Goal: Task Accomplishment & Management: Use online tool/utility

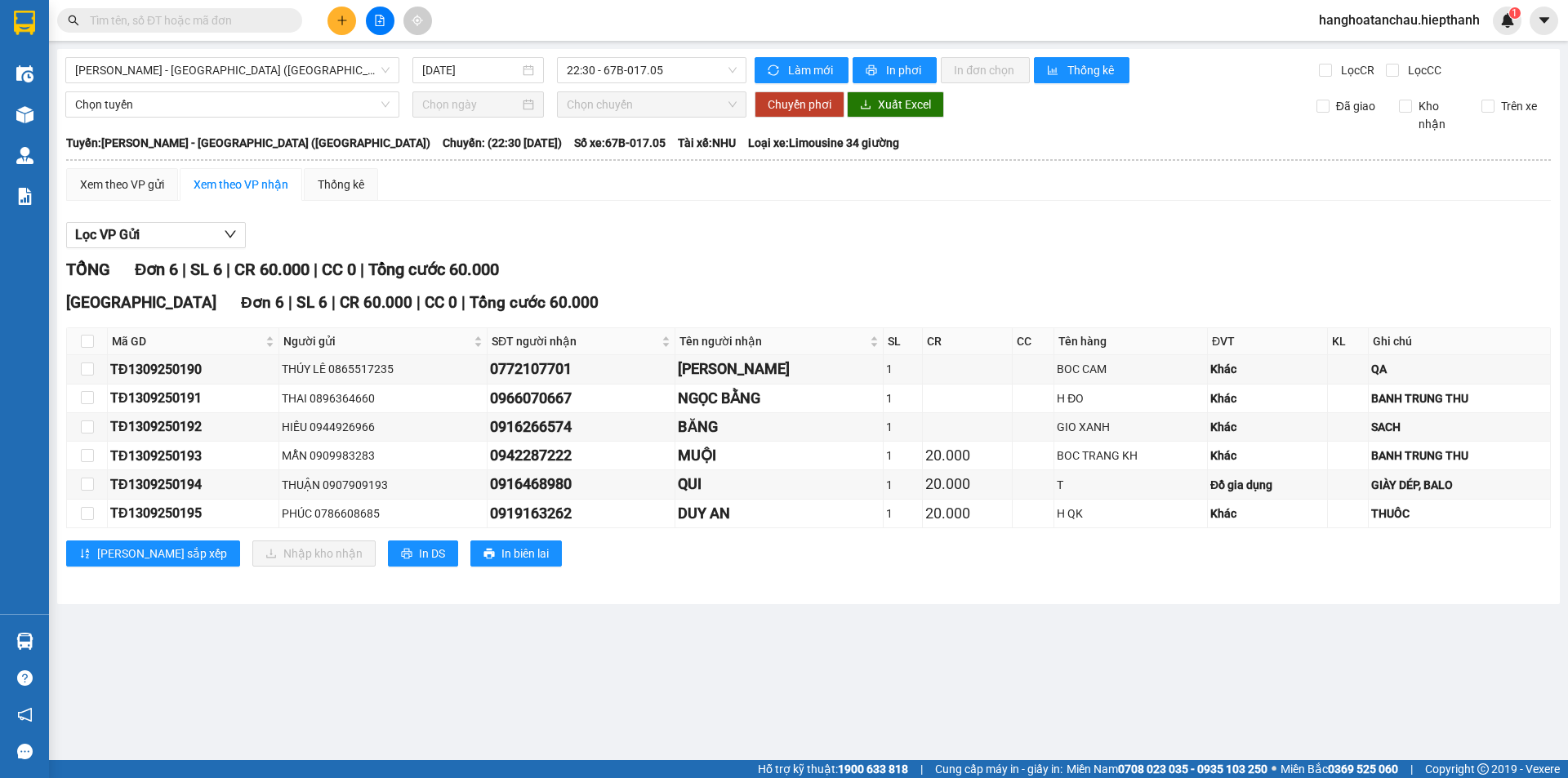
click at [260, 87] on div "[GEOGRAPHIC_DATA] - [GEOGRAPHIC_DATA] ([GEOGRAPHIC_DATA]) [DATE] 22:30 - 67B-01…" at bounding box center [808, 327] width 1503 height 555
click at [261, 82] on div "[PERSON_NAME] - [GEOGRAPHIC_DATA] ([GEOGRAPHIC_DATA])" at bounding box center [232, 70] width 334 height 27
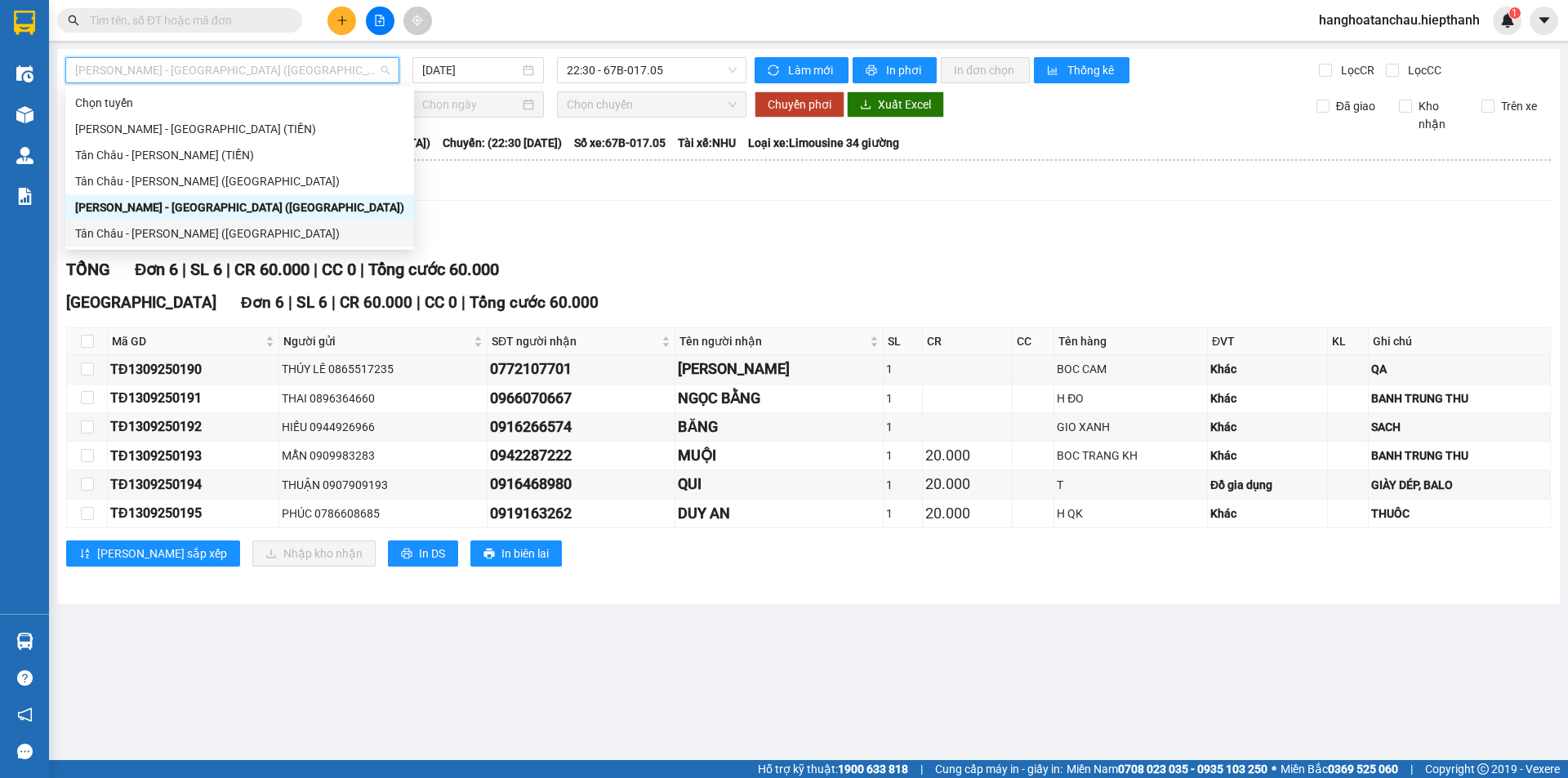
click at [269, 233] on div "Tân Châu - [PERSON_NAME] ([GEOGRAPHIC_DATA])" at bounding box center [240, 233] width 330 height 18
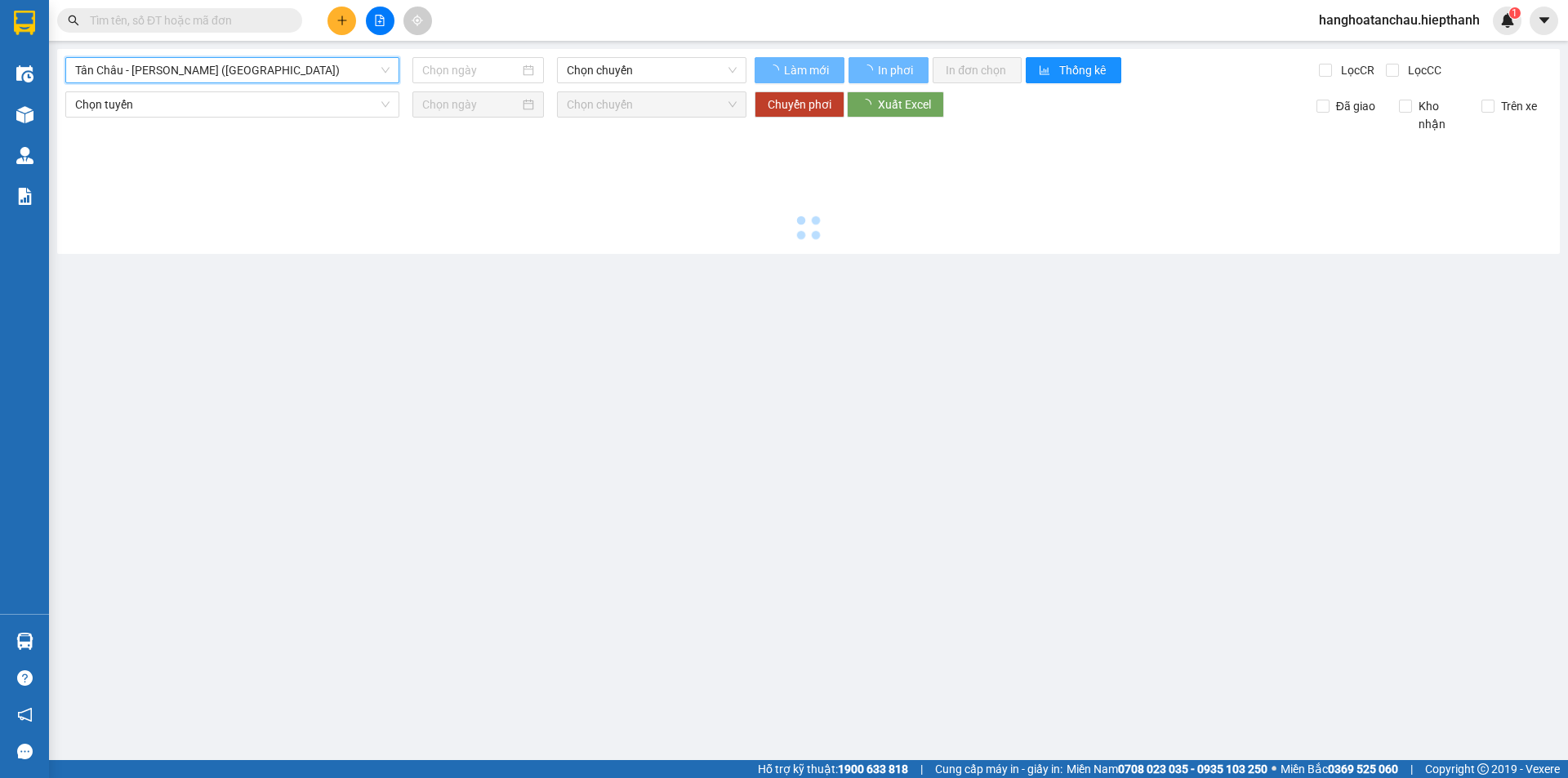
type input "[DATE]"
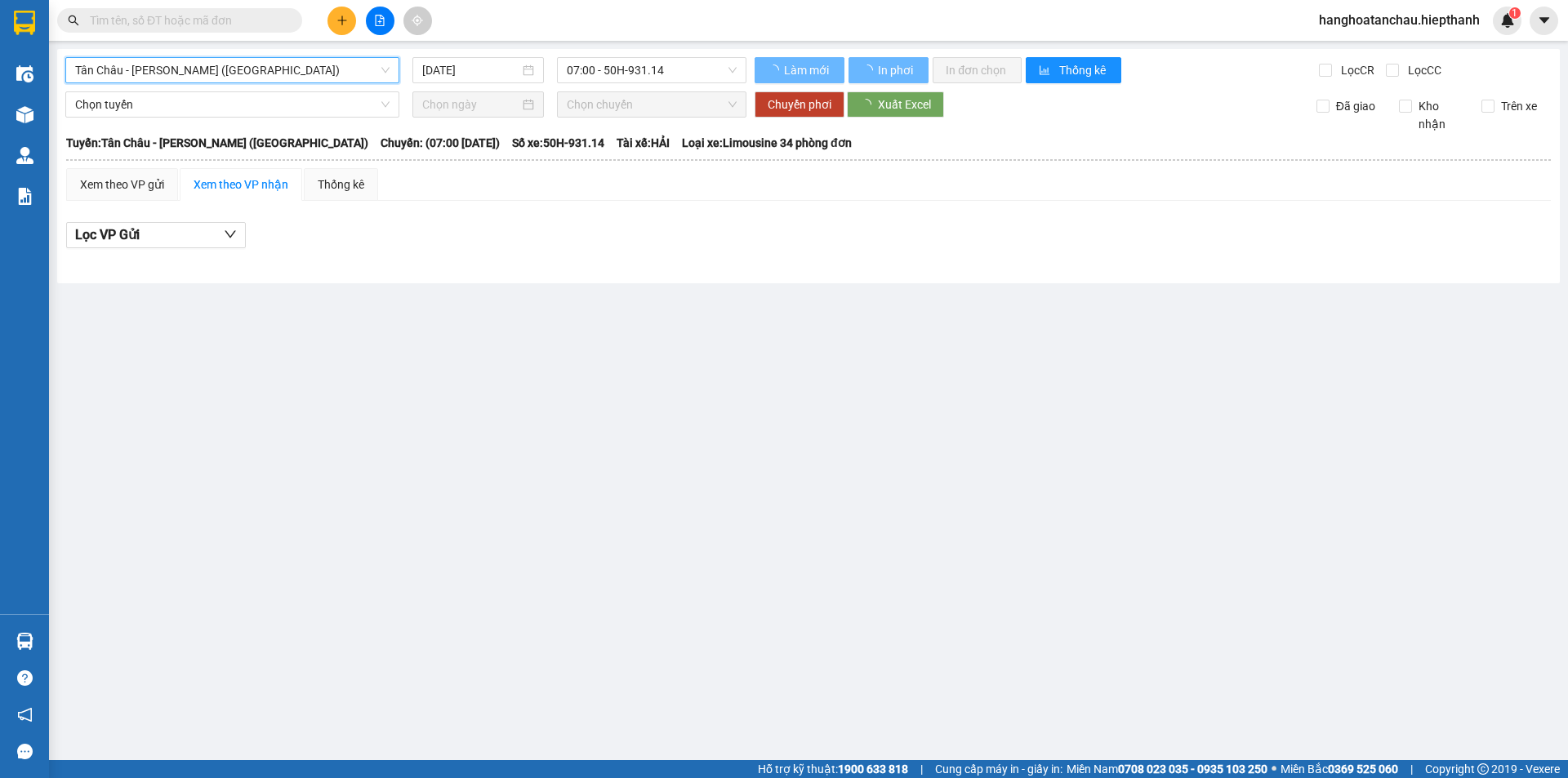
click at [220, 67] on span "Tân Châu - [PERSON_NAME] ([GEOGRAPHIC_DATA])" at bounding box center [232, 70] width 314 height 25
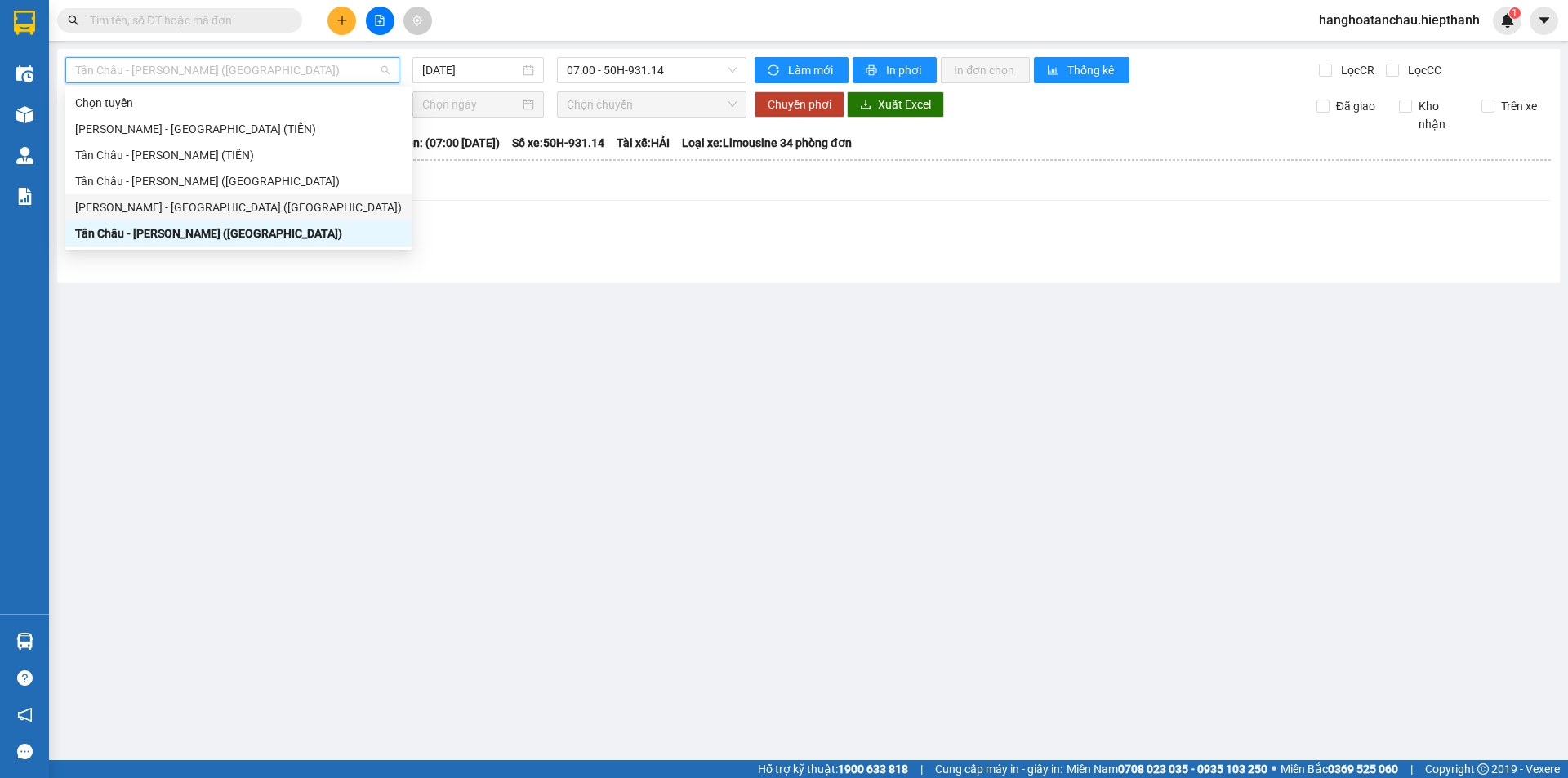
click at [216, 202] on div "[PERSON_NAME] - [GEOGRAPHIC_DATA] ([GEOGRAPHIC_DATA])" at bounding box center [238, 207] width 327 height 18
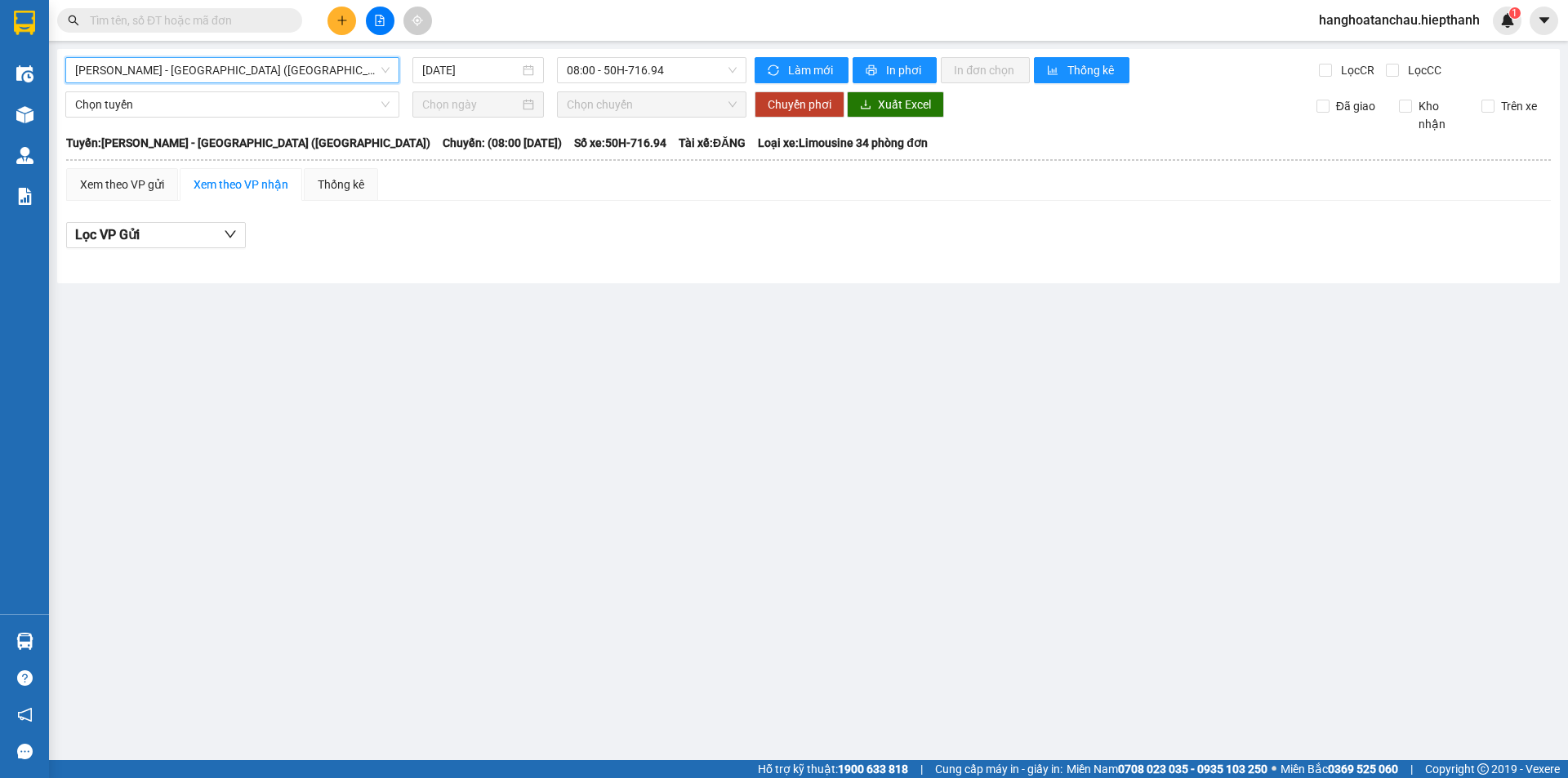
click at [471, 84] on div "[GEOGRAPHIC_DATA] - [GEOGRAPHIC_DATA] (Giường) [GEOGRAPHIC_DATA] - [GEOGRAPHIC_…" at bounding box center [808, 167] width 1503 height 235
click at [477, 76] on div "[DATE]" at bounding box center [478, 70] width 132 height 27
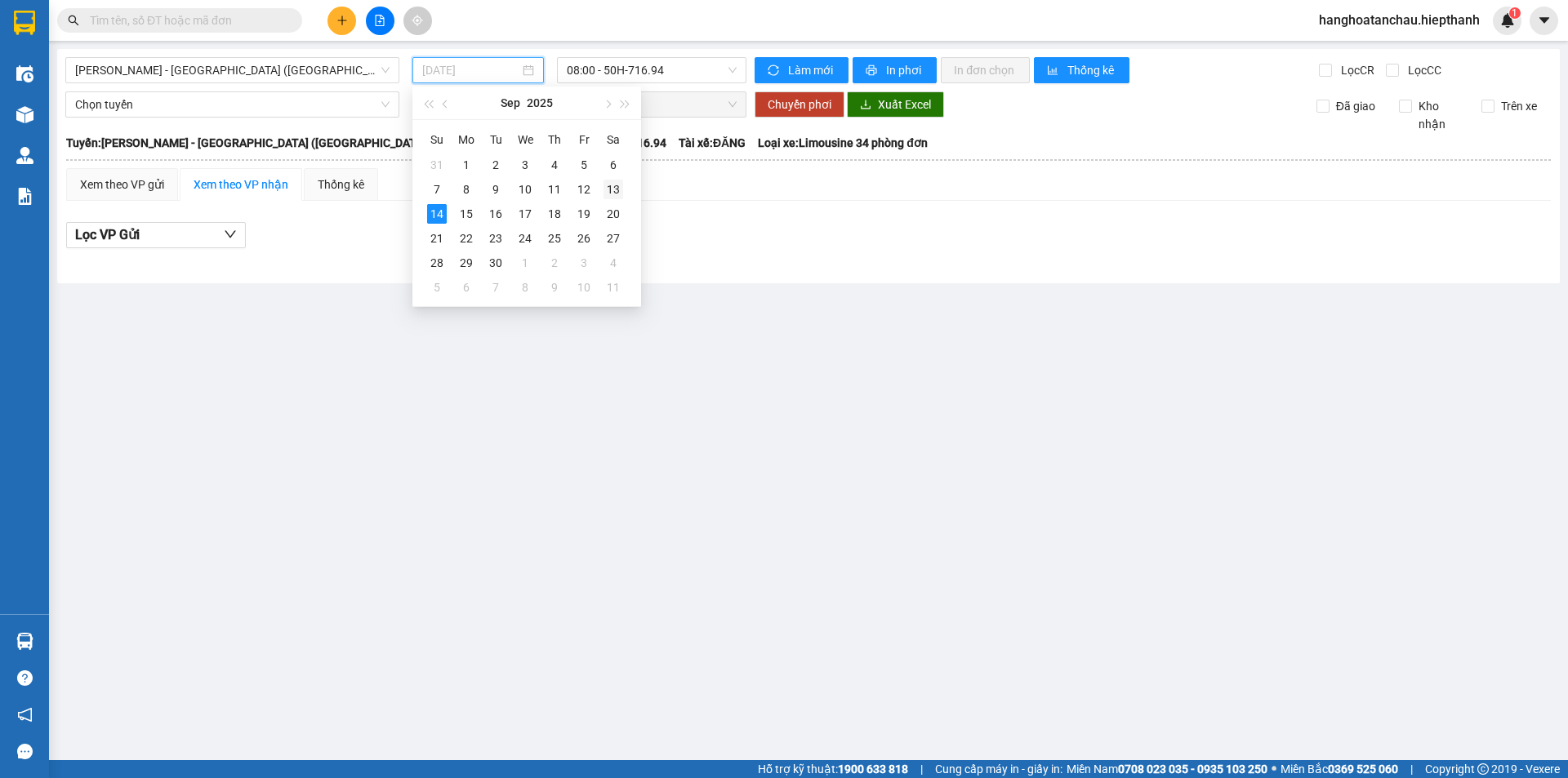
click at [616, 181] on div "13" at bounding box center [613, 189] width 20 height 20
type input "[DATE]"
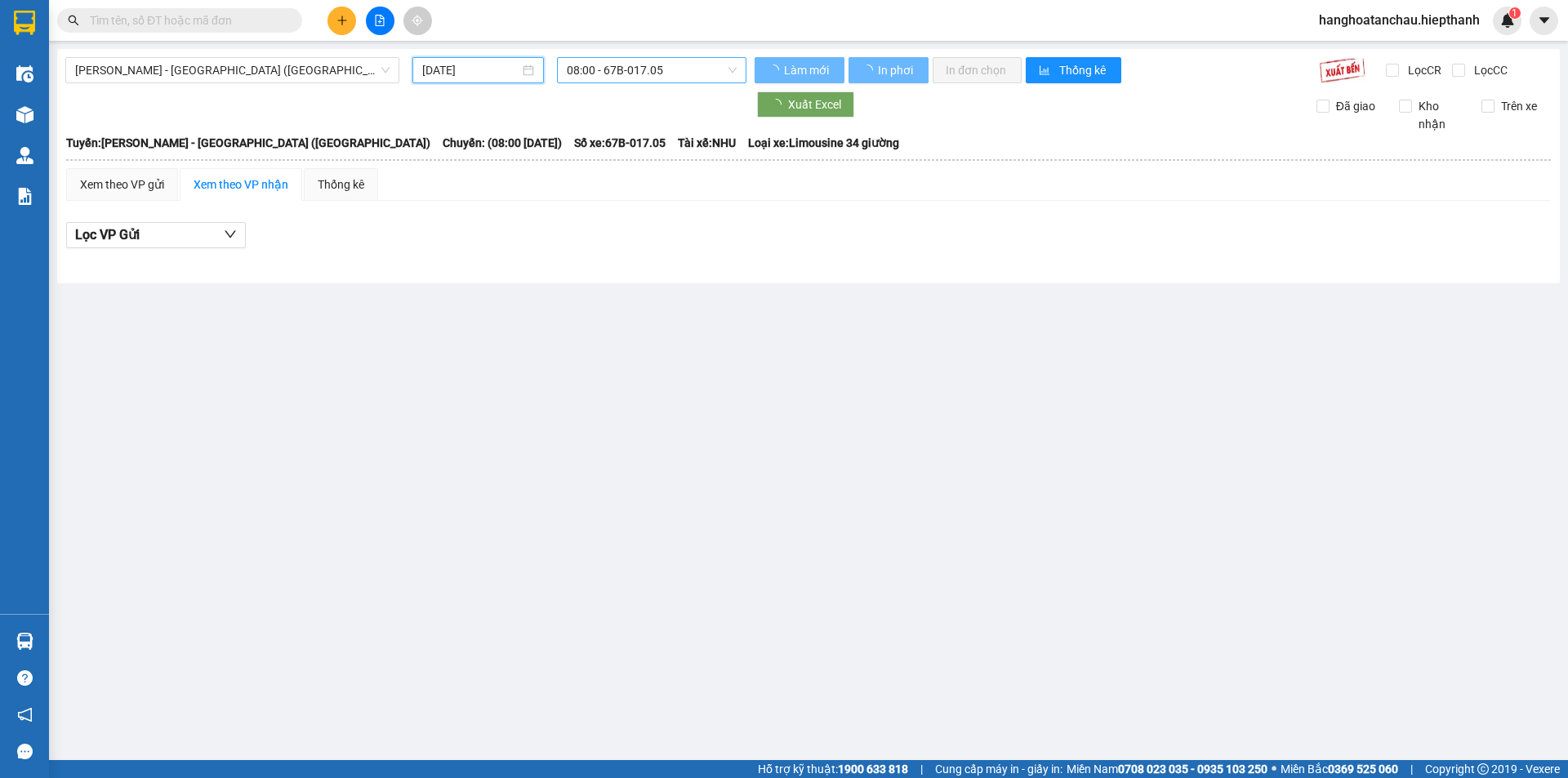
click at [609, 68] on span "08:00 - 67B-017.05" at bounding box center [651, 70] width 169 height 25
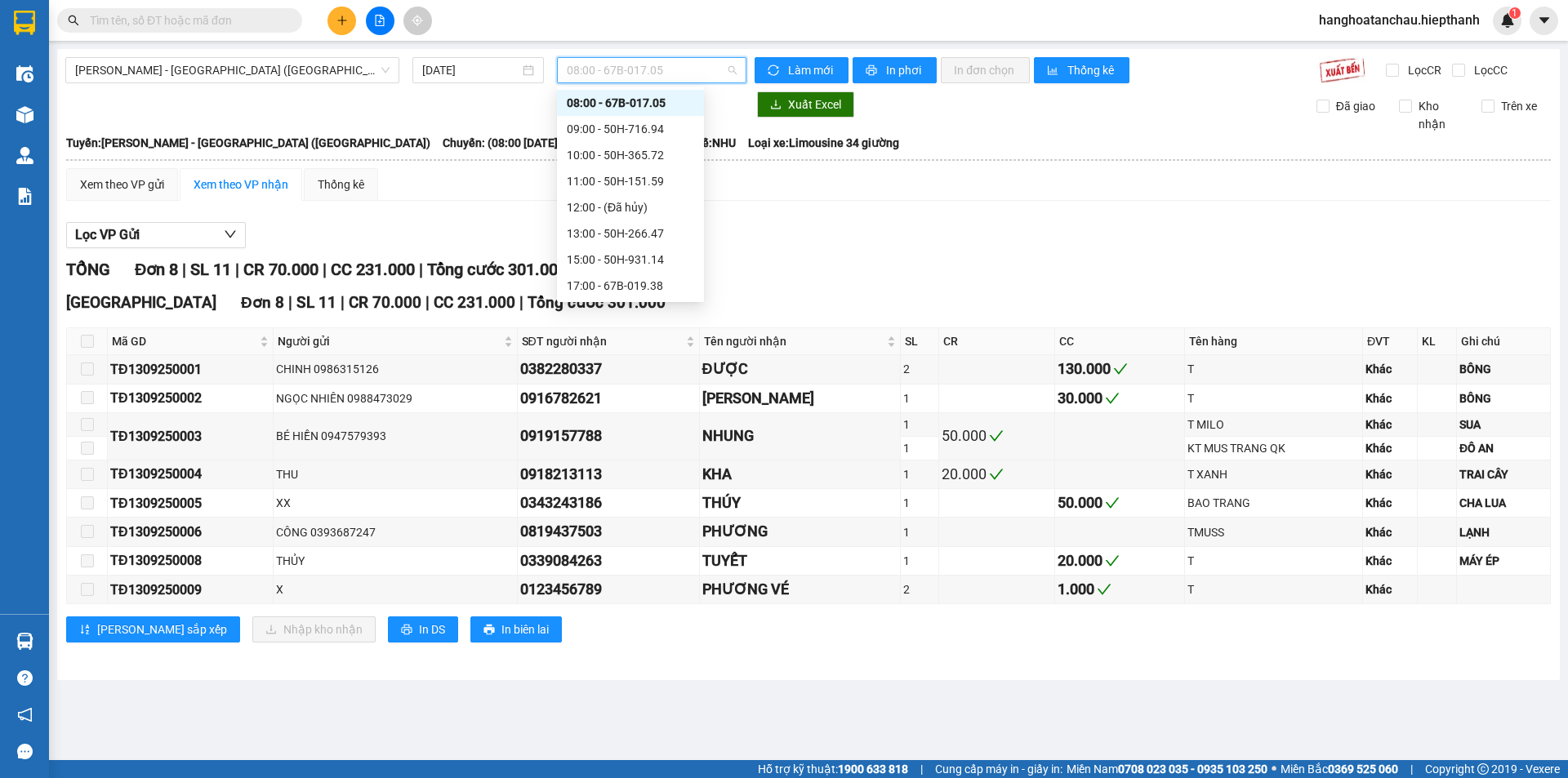
scroll to position [104, 0]
click at [601, 253] on div "21:00 - 50H-648.73" at bounding box center [631, 259] width 128 height 18
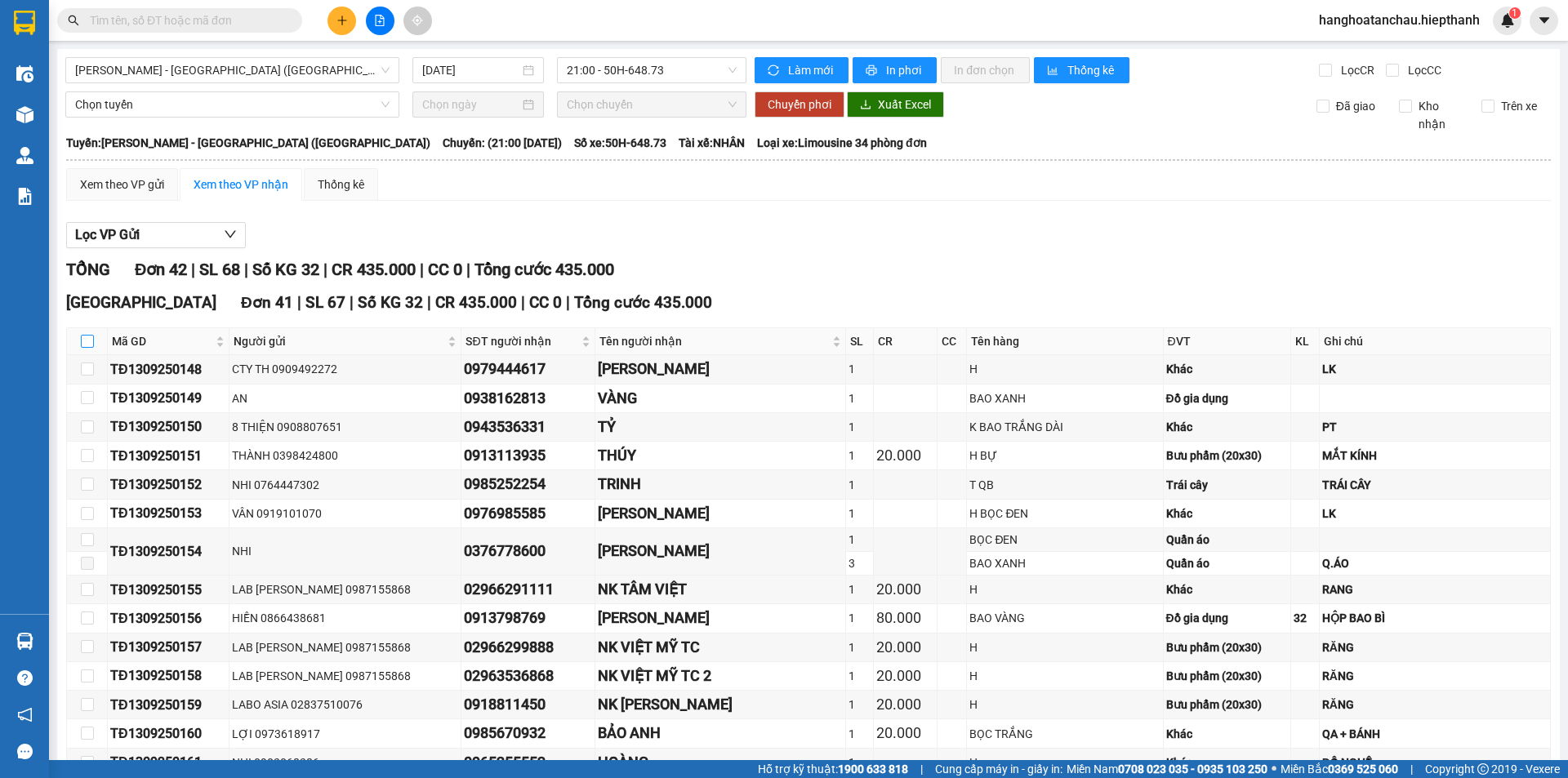
click at [83, 350] on label at bounding box center [87, 341] width 13 height 18
click at [83, 347] on input "checkbox" at bounding box center [87, 342] width 13 height 13
checkbox input "true"
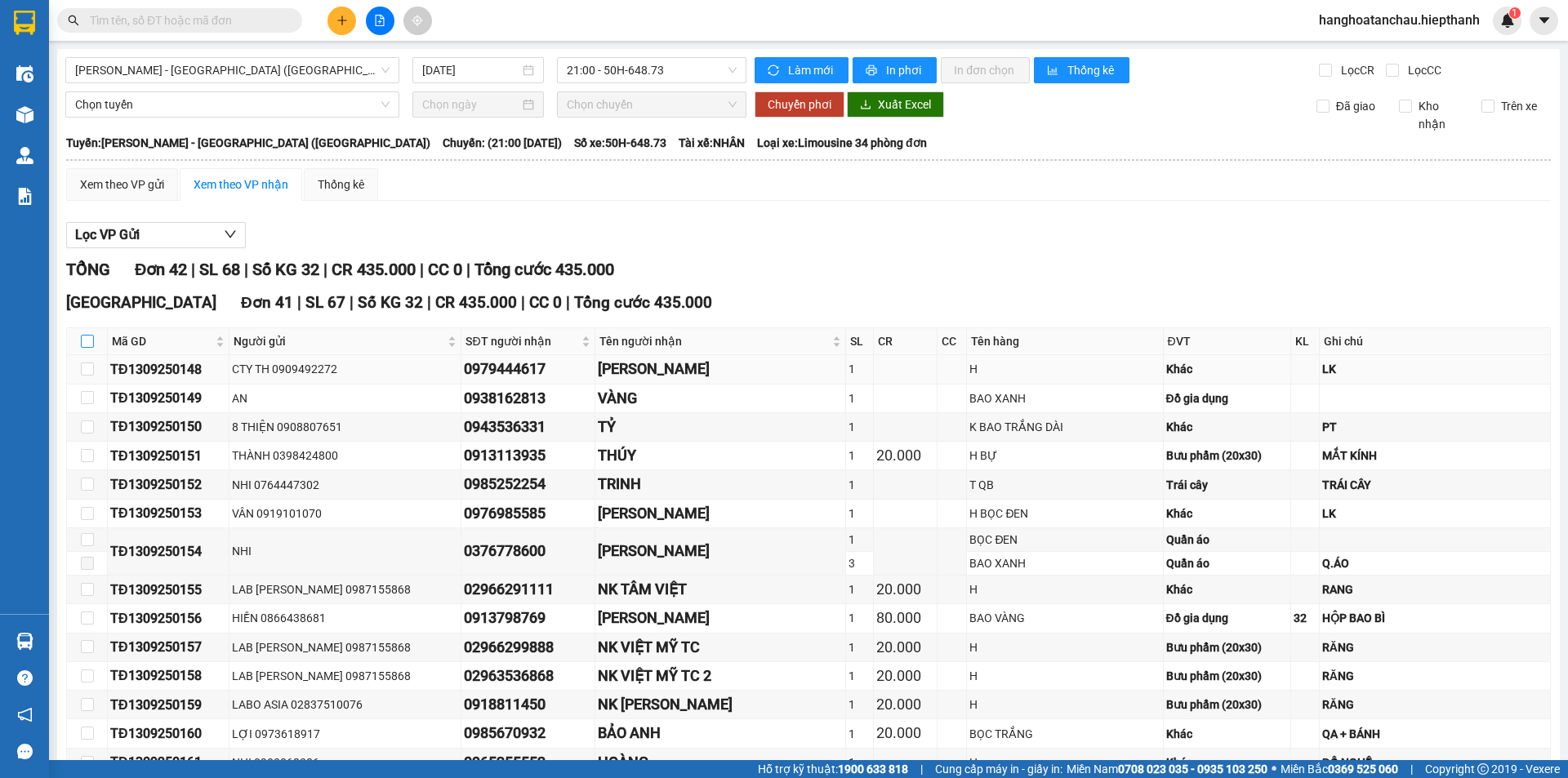
checkbox input "true"
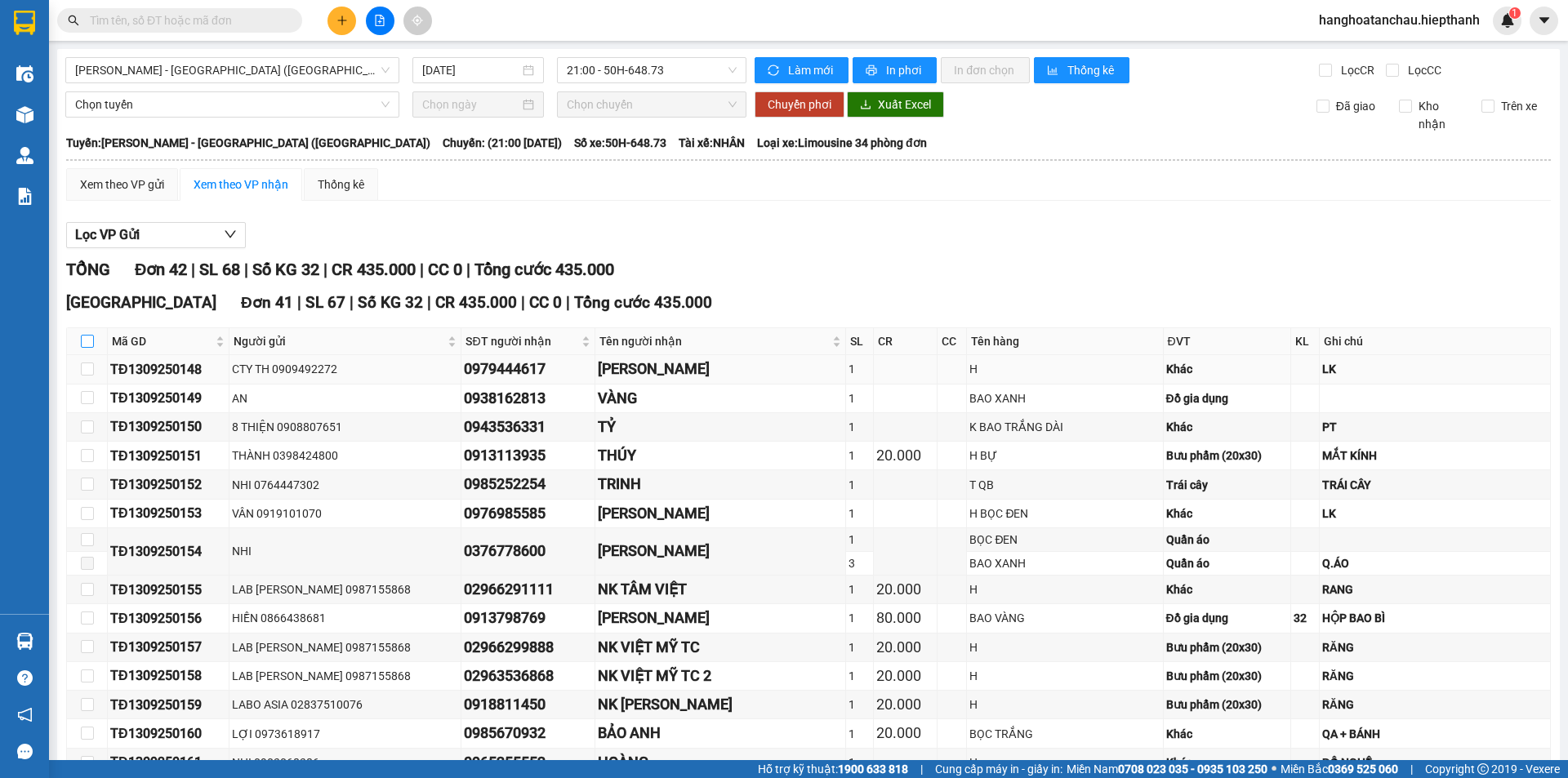
checkbox input "true"
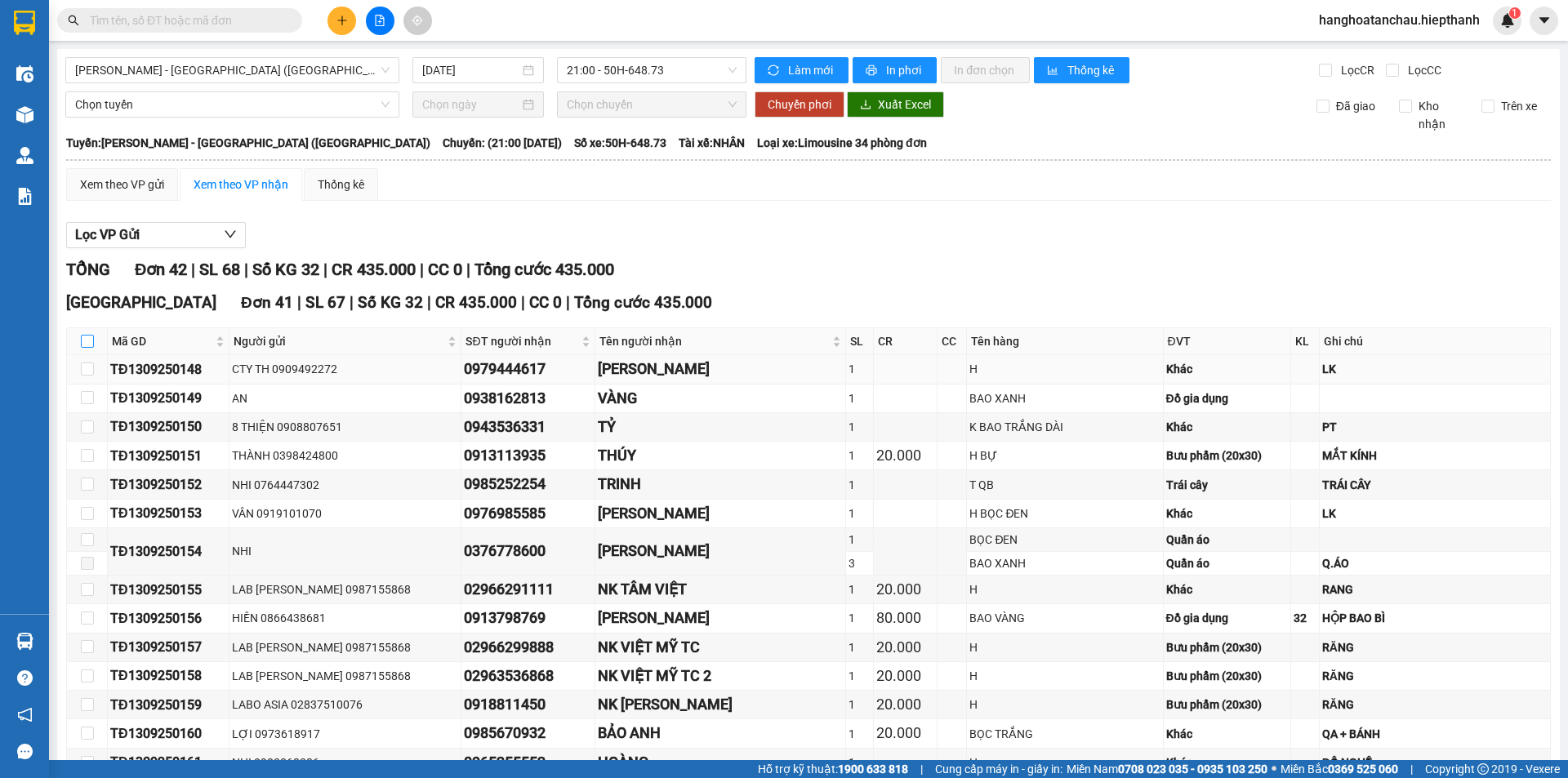
checkbox input "true"
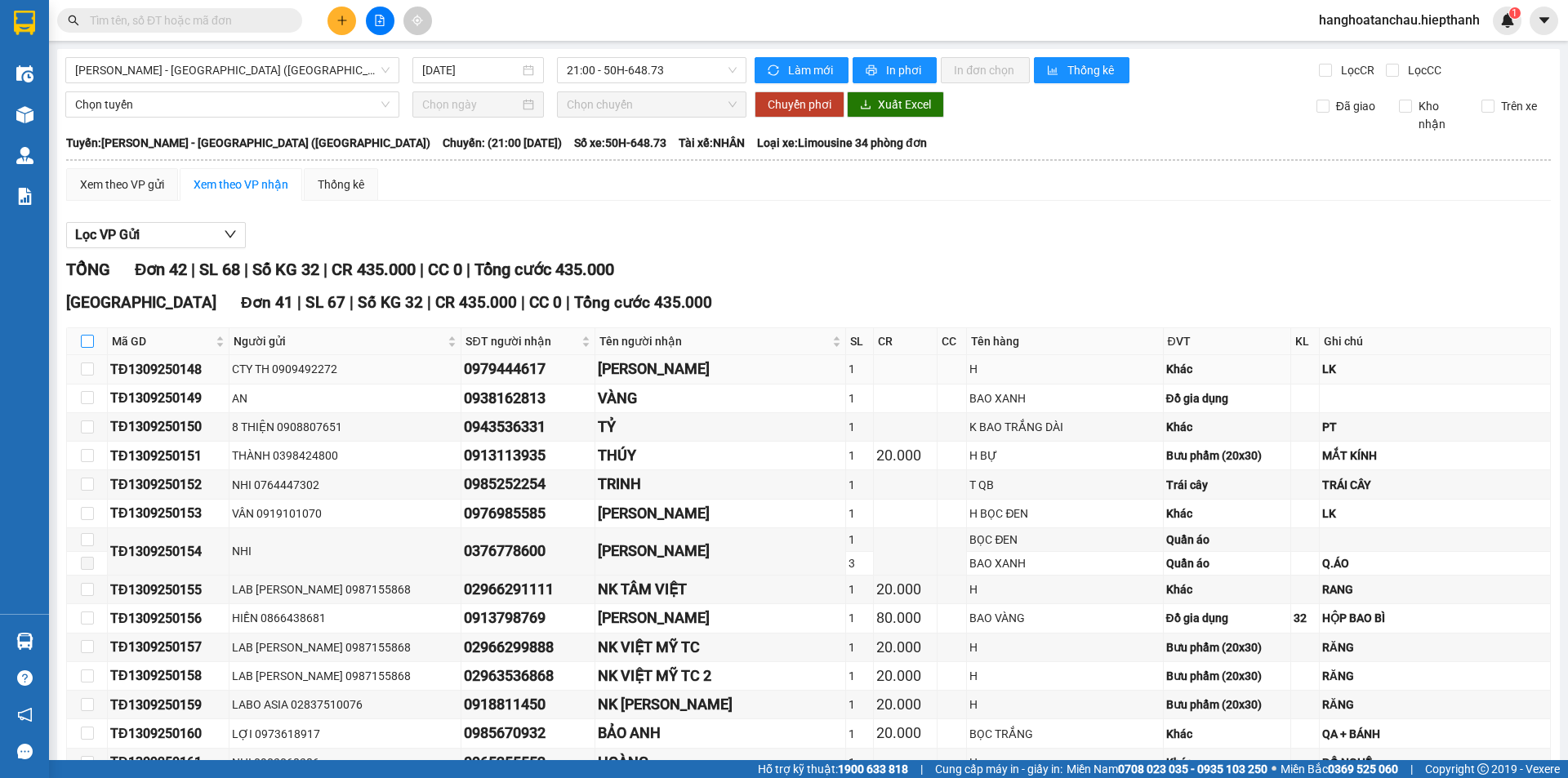
checkbox input "true"
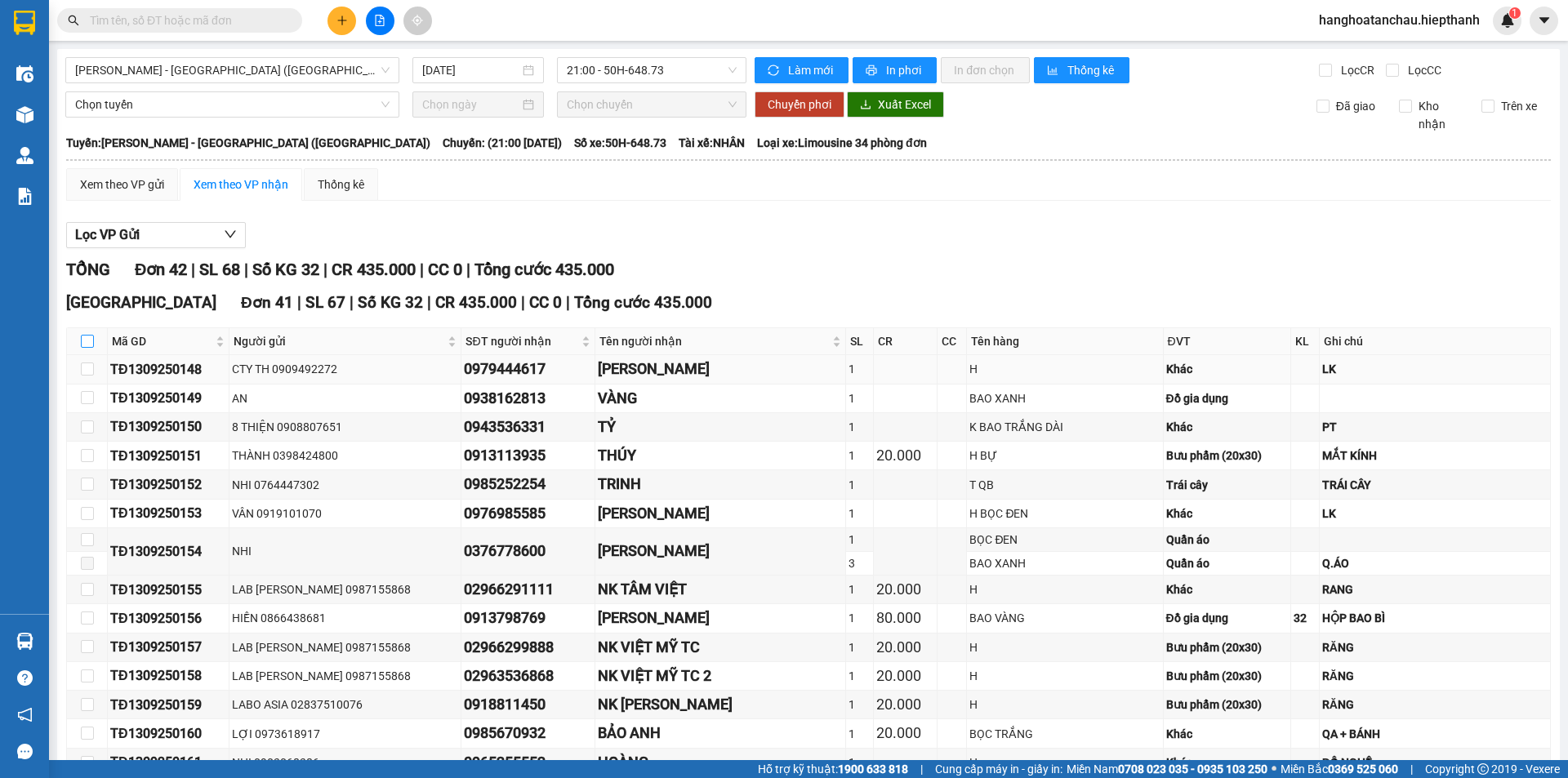
checkbox input "true"
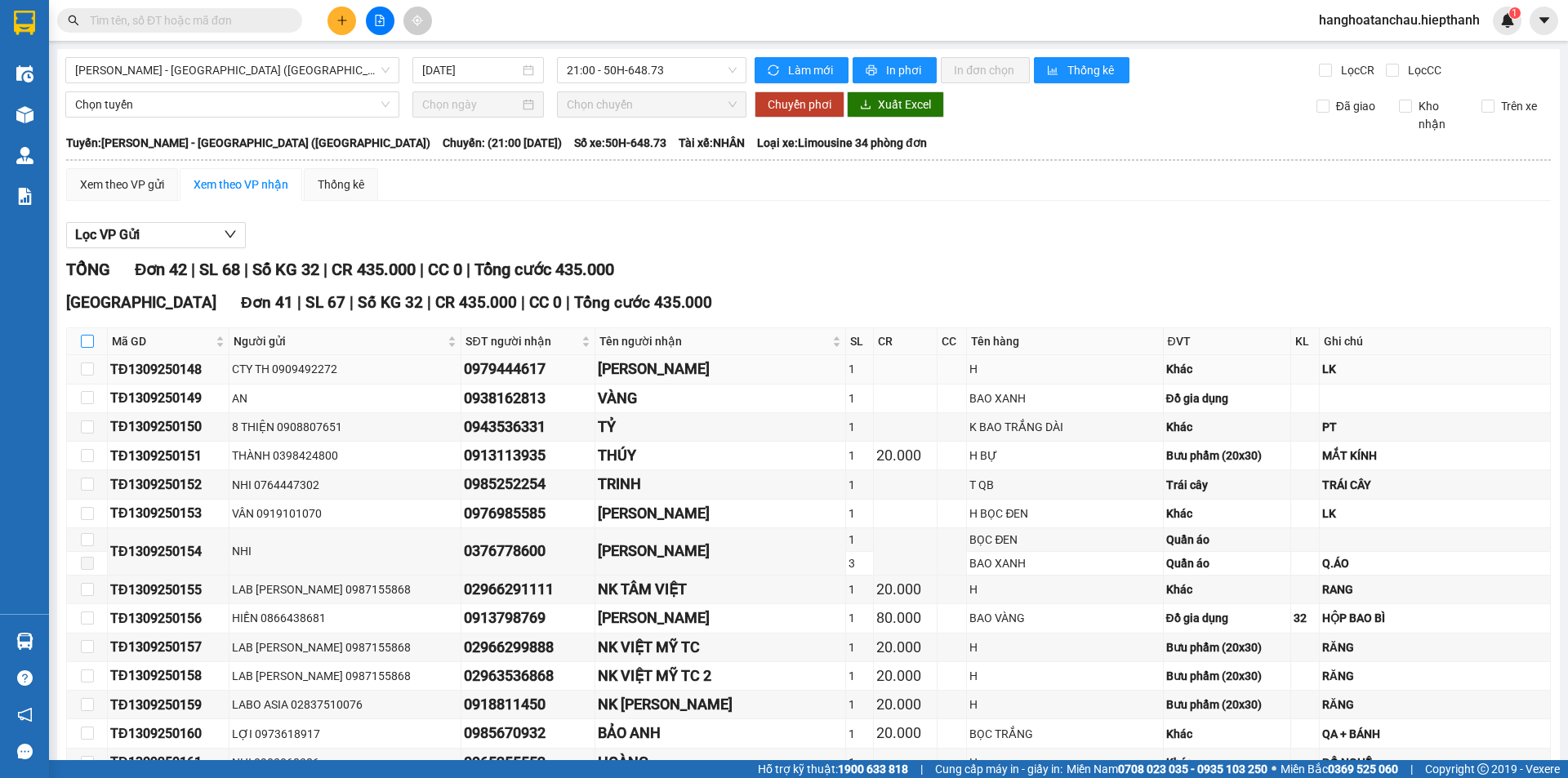
checkbox input "true"
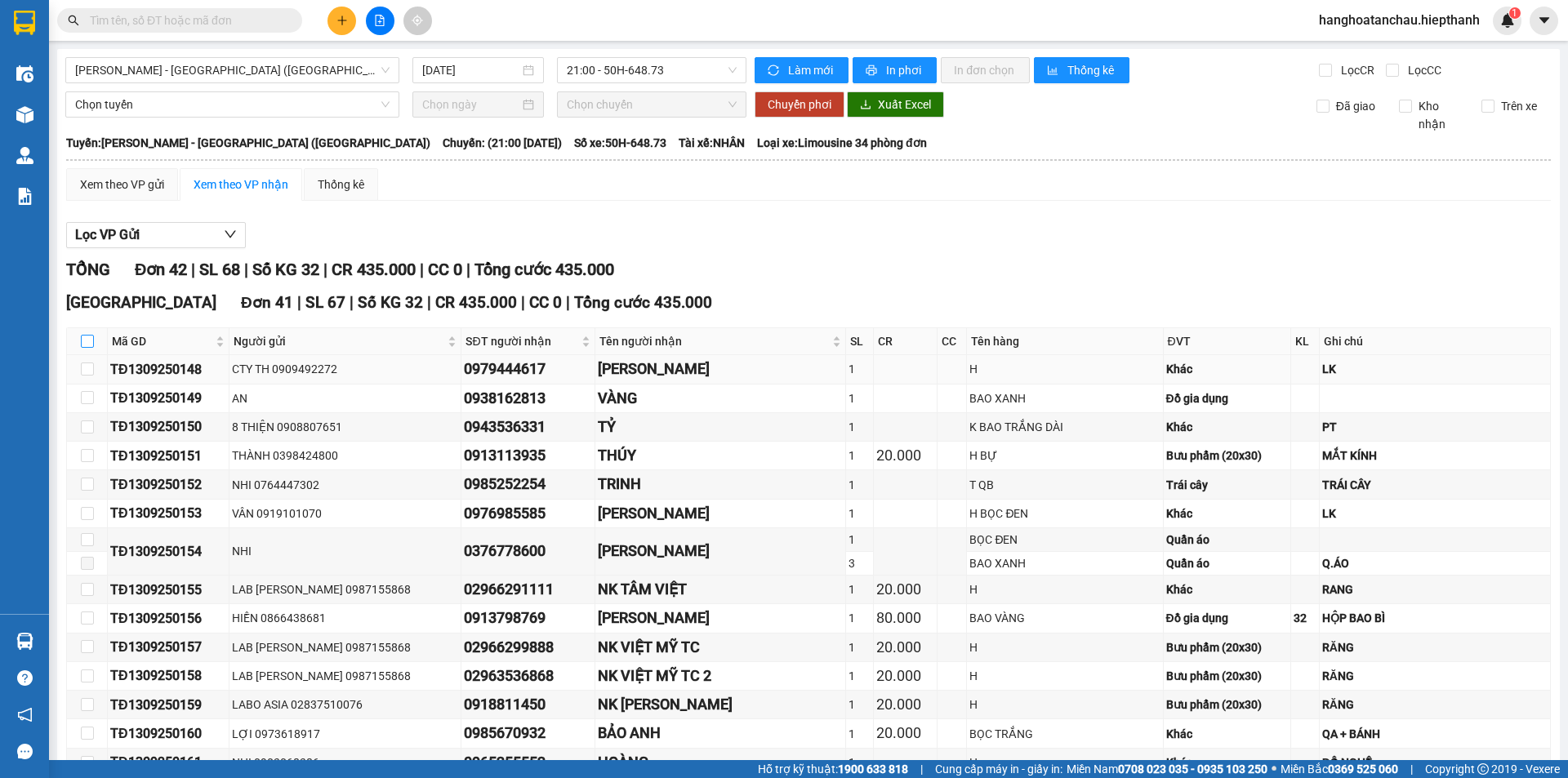
checkbox input "true"
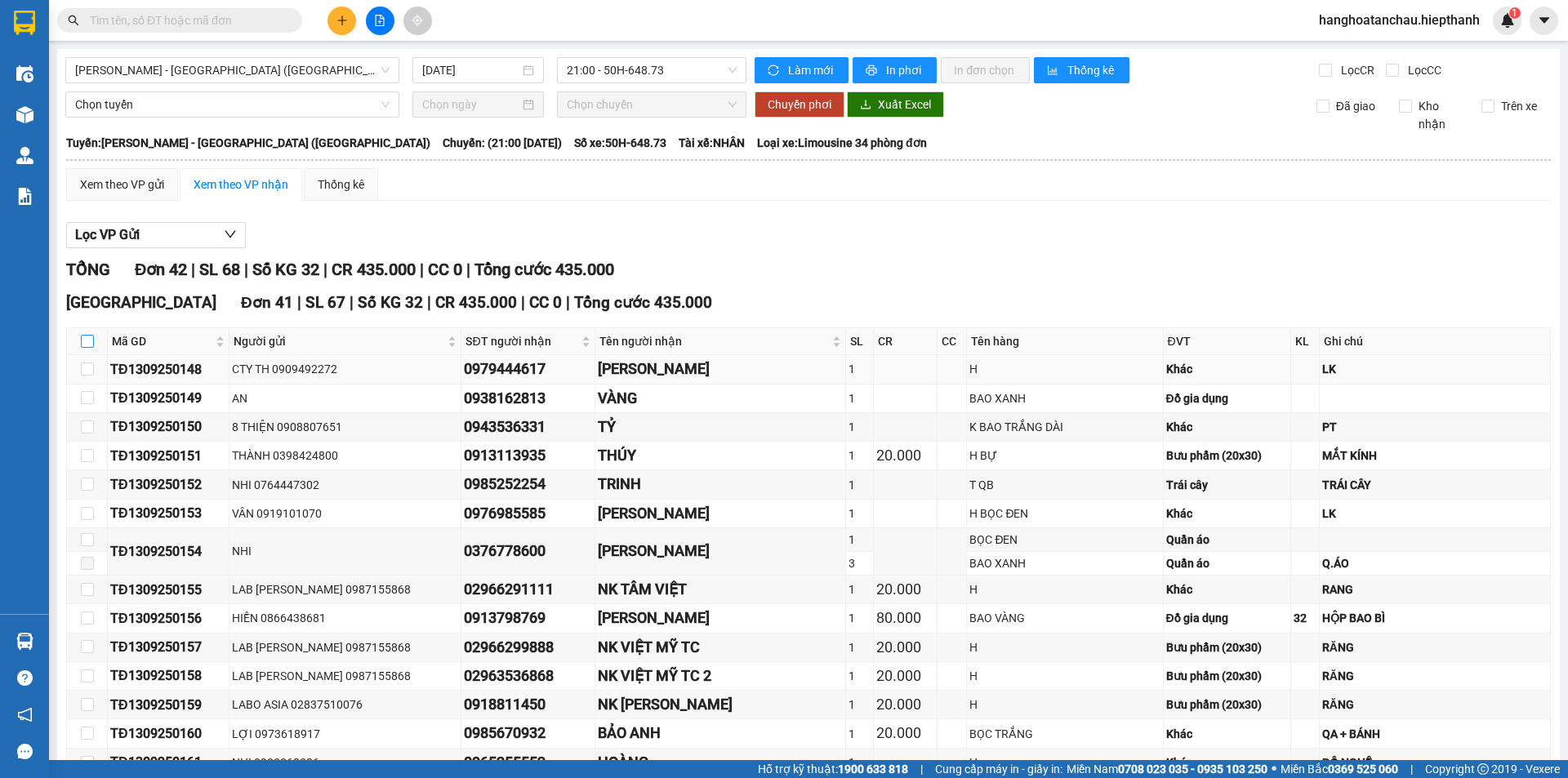
checkbox input "true"
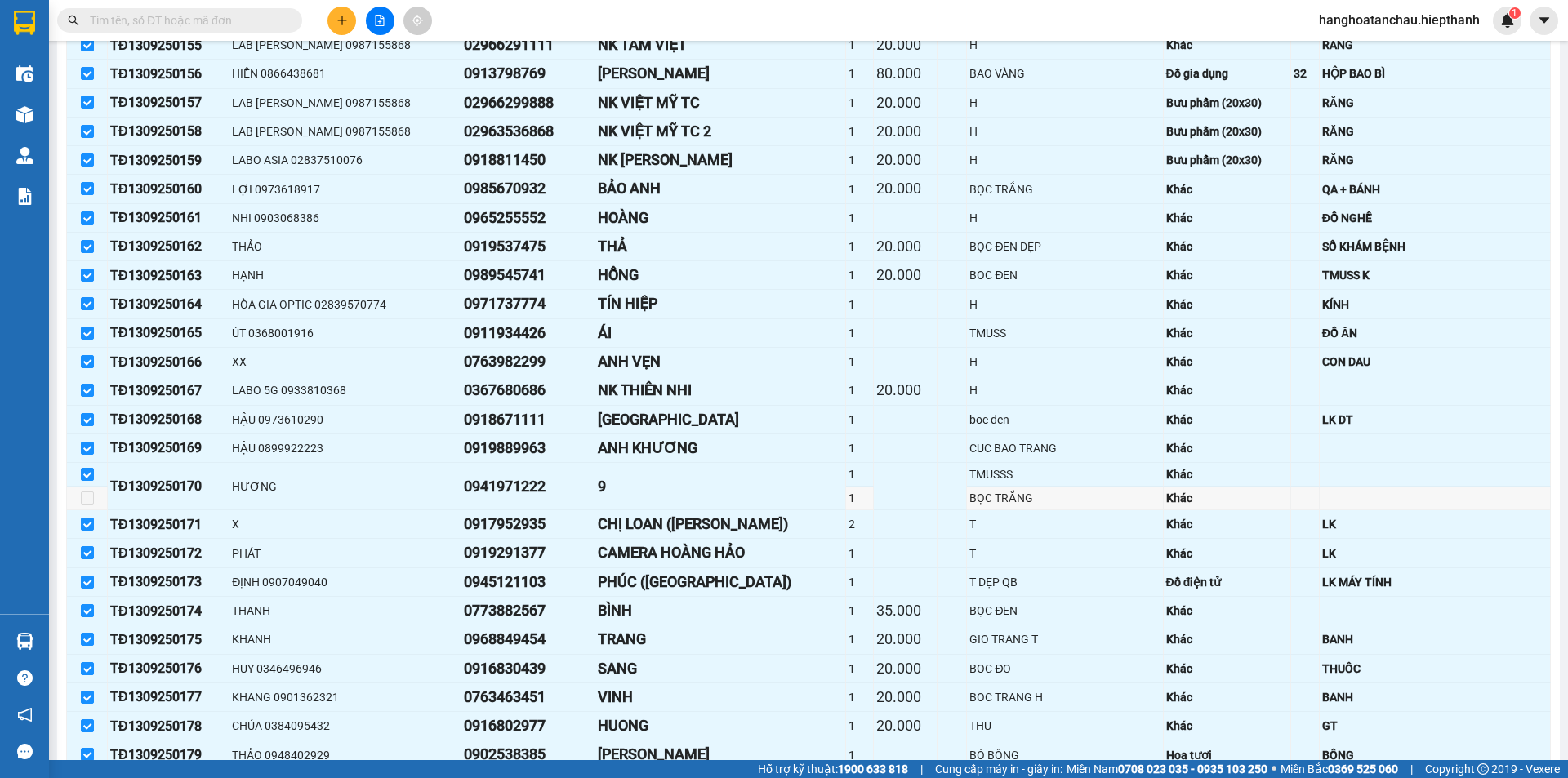
scroll to position [1068, 0]
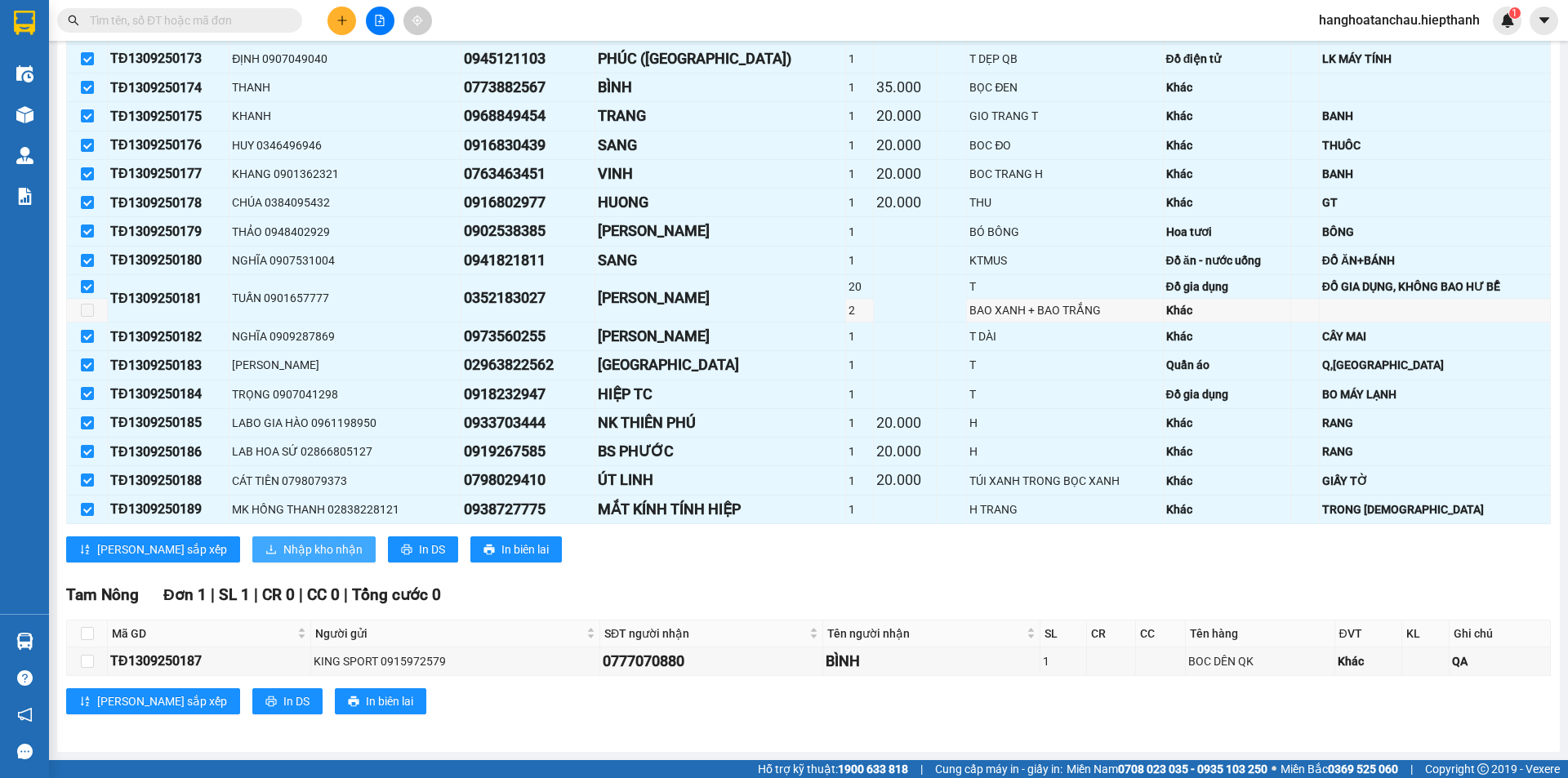
click at [283, 551] on span "Nhập kho nhận" at bounding box center [323, 549] width 80 height 18
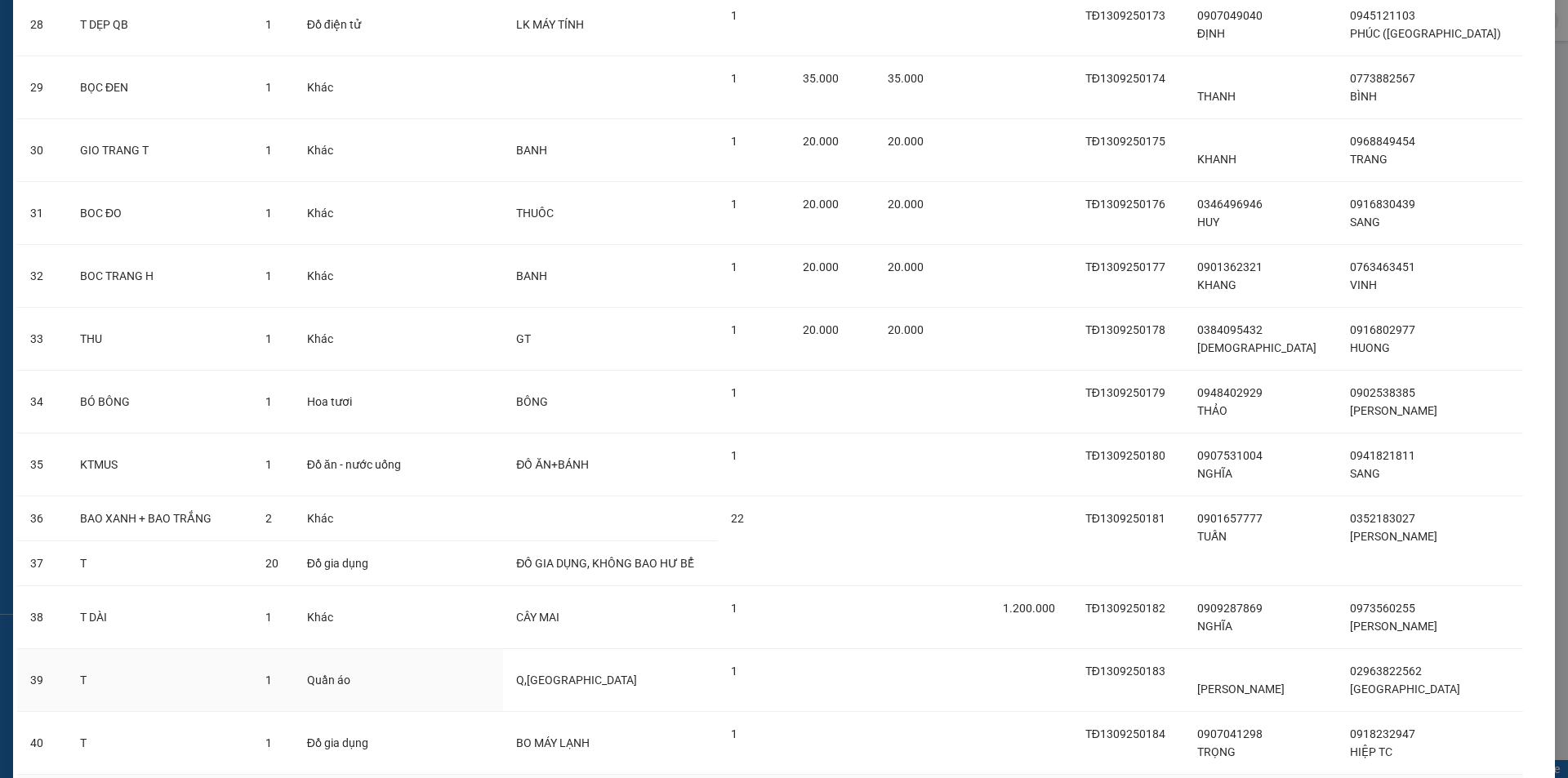
scroll to position [2136, 0]
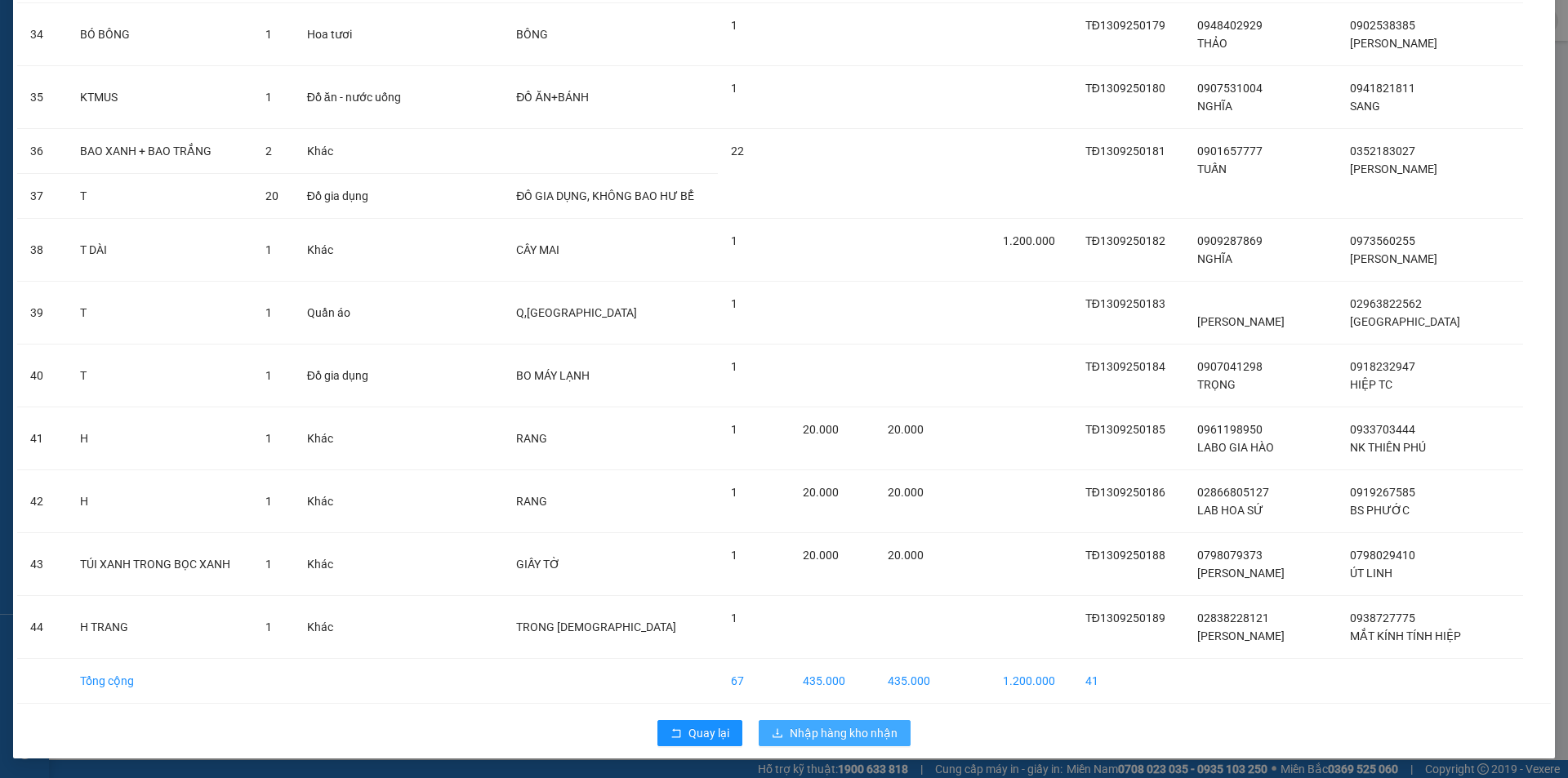
click at [798, 731] on span "Nhập hàng kho nhận" at bounding box center [844, 733] width 108 height 18
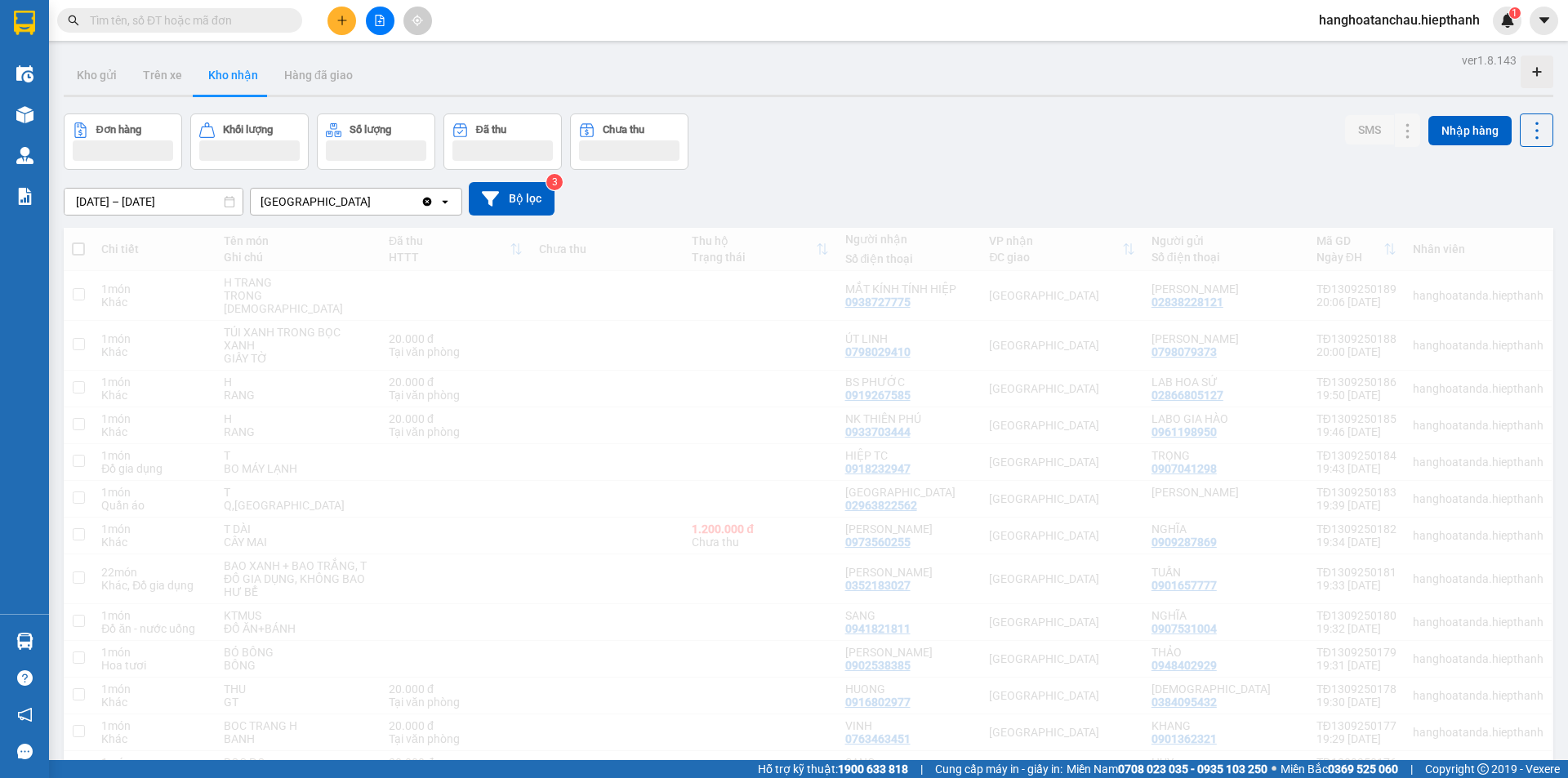
click at [379, 19] on icon "file-add" at bounding box center [380, 21] width 11 height 11
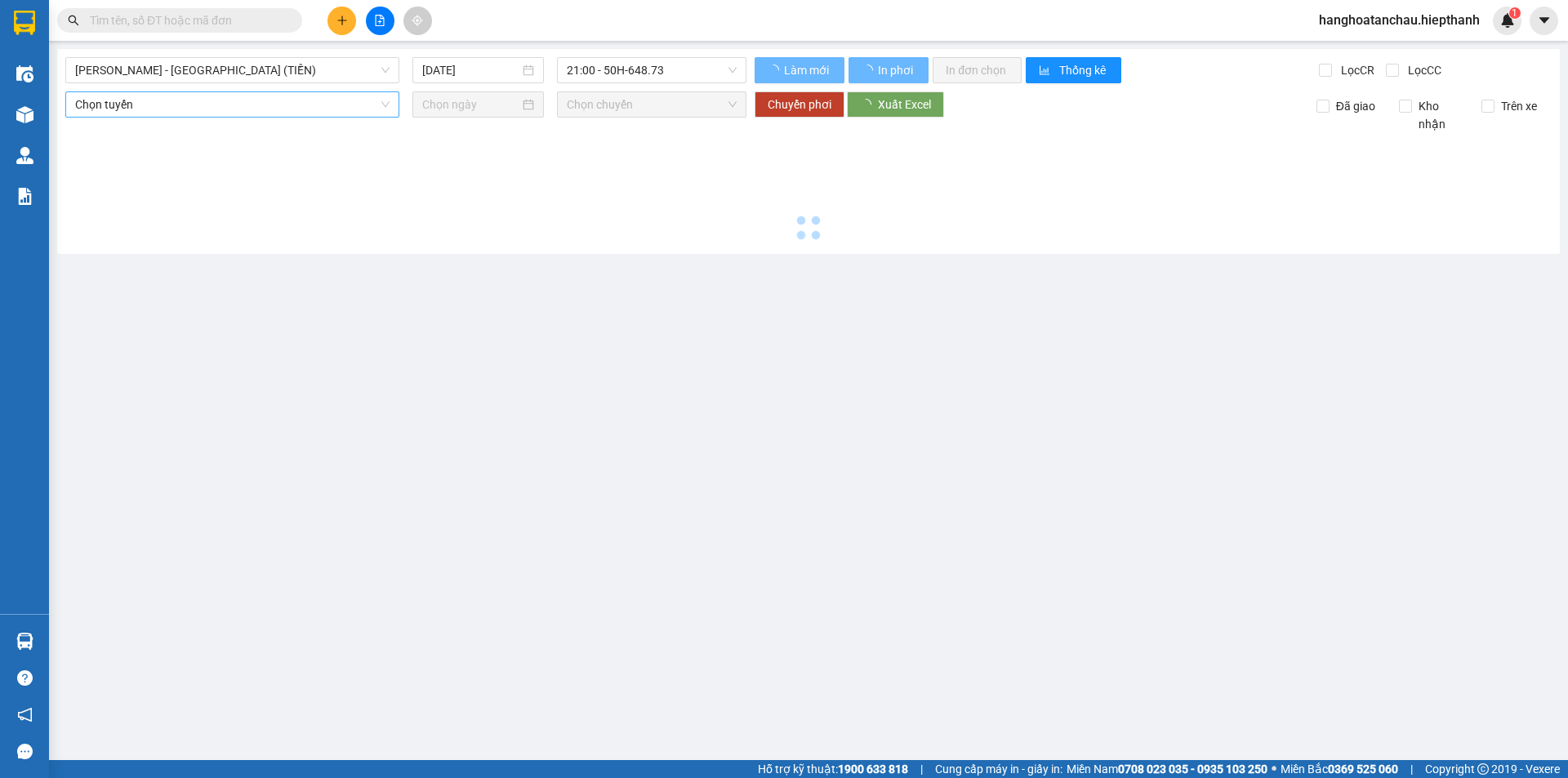
type input "[DATE]"
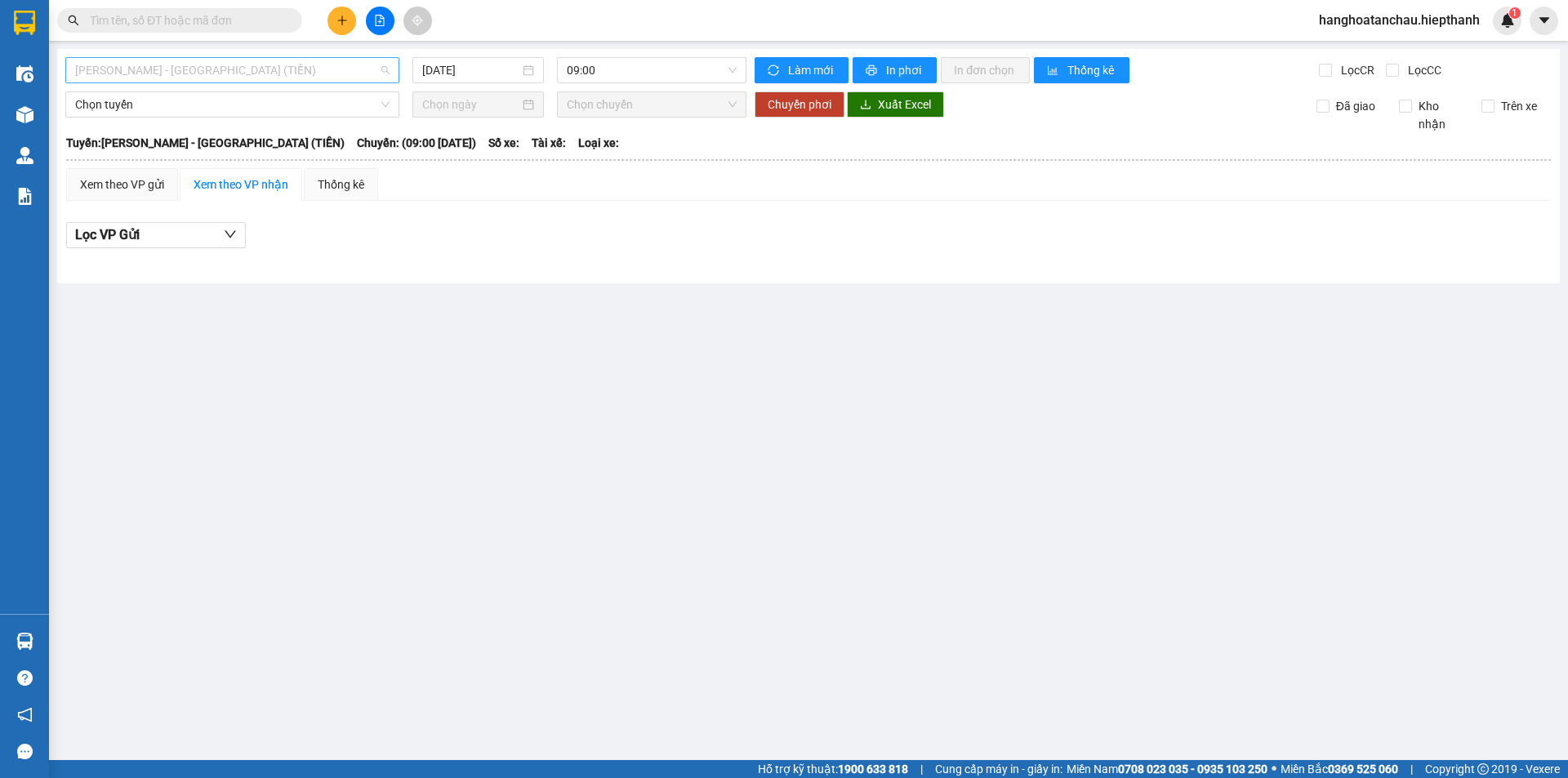
click at [276, 82] on div "[PERSON_NAME] - [GEOGRAPHIC_DATA] (TIỀN)" at bounding box center [232, 70] width 334 height 27
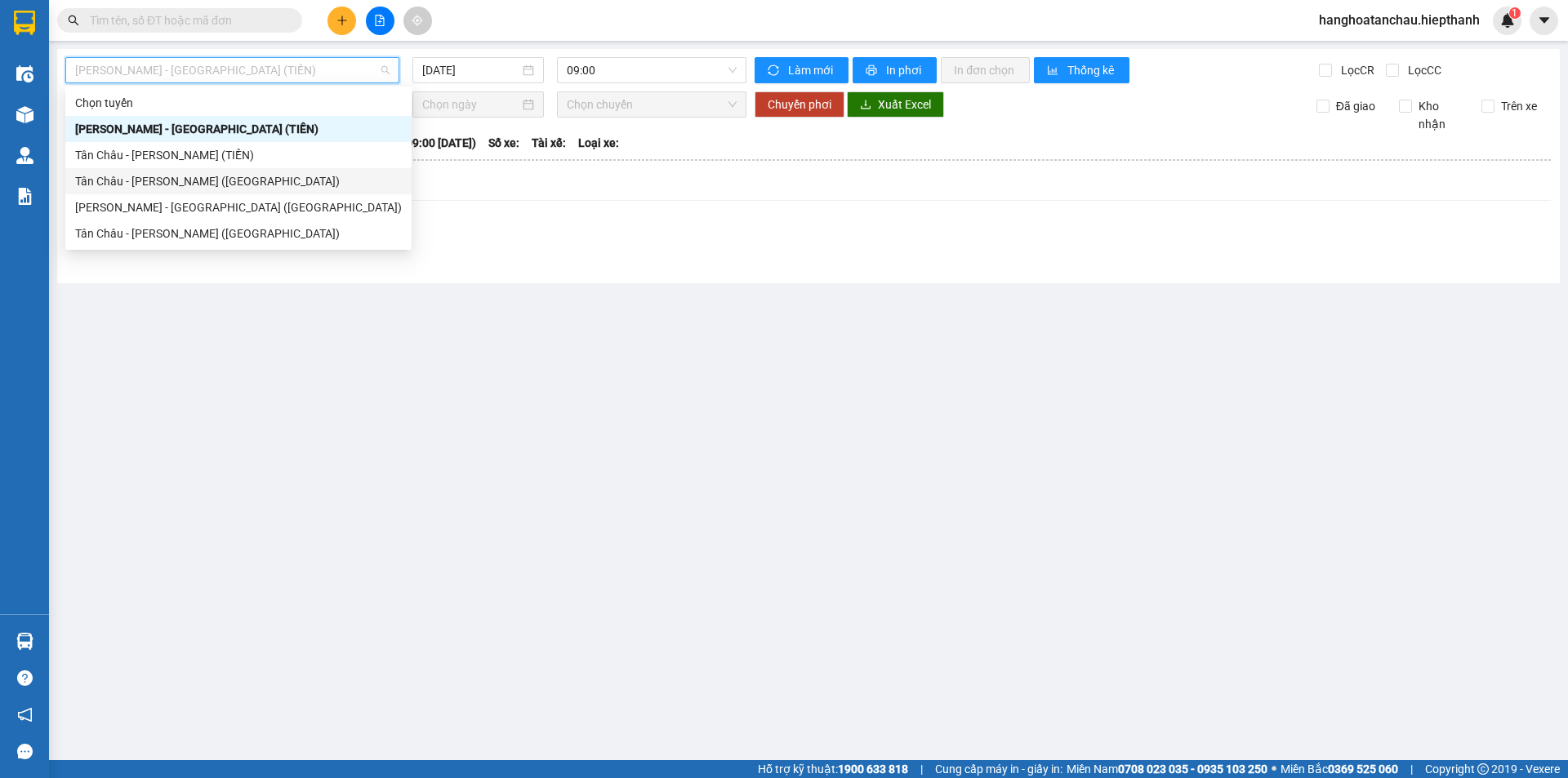
click at [249, 195] on div "[PERSON_NAME] - [GEOGRAPHIC_DATA] ([GEOGRAPHIC_DATA])" at bounding box center [239, 207] width 347 height 27
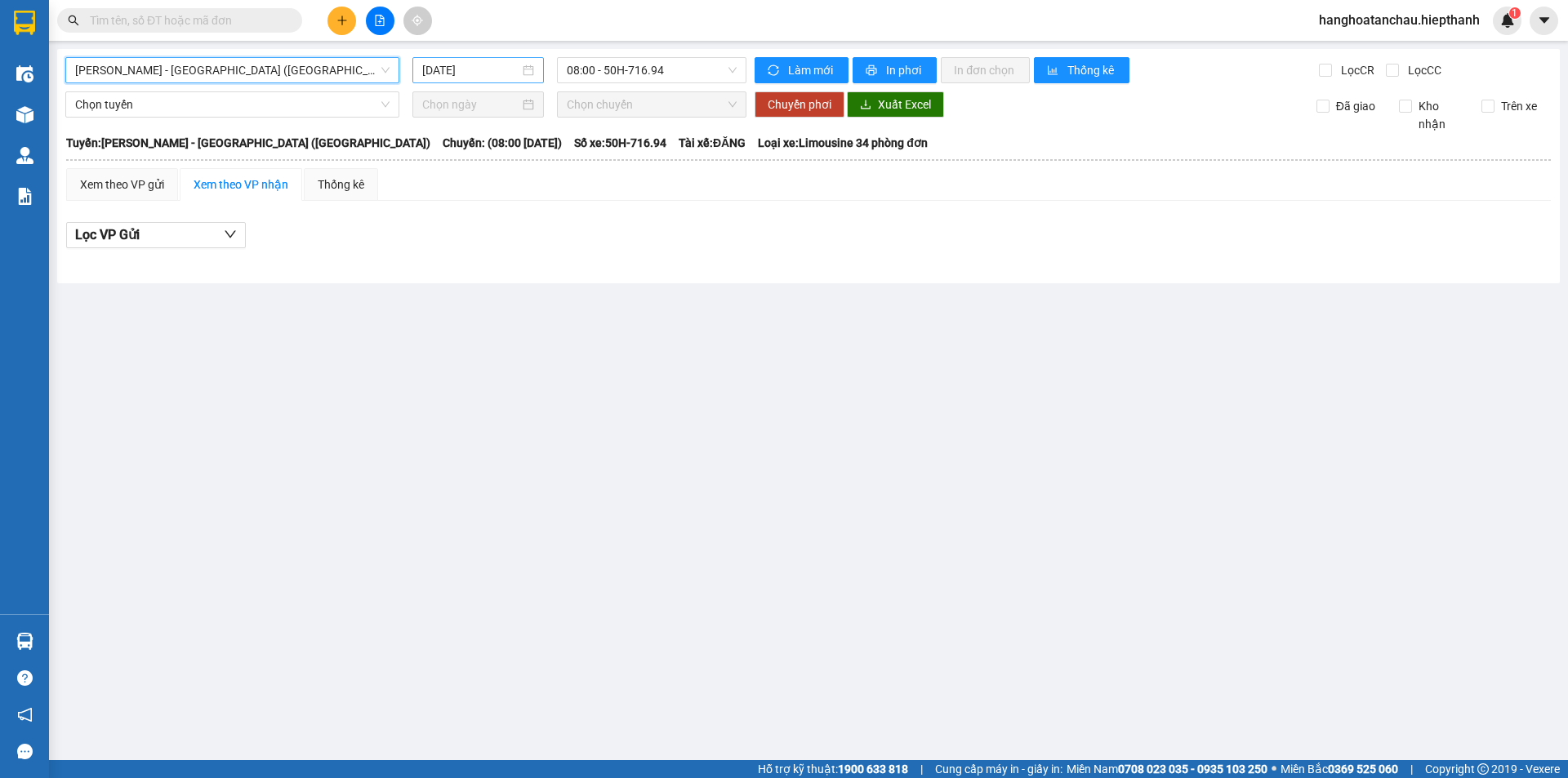
click at [472, 79] on input "[DATE]" at bounding box center [471, 70] width 98 height 18
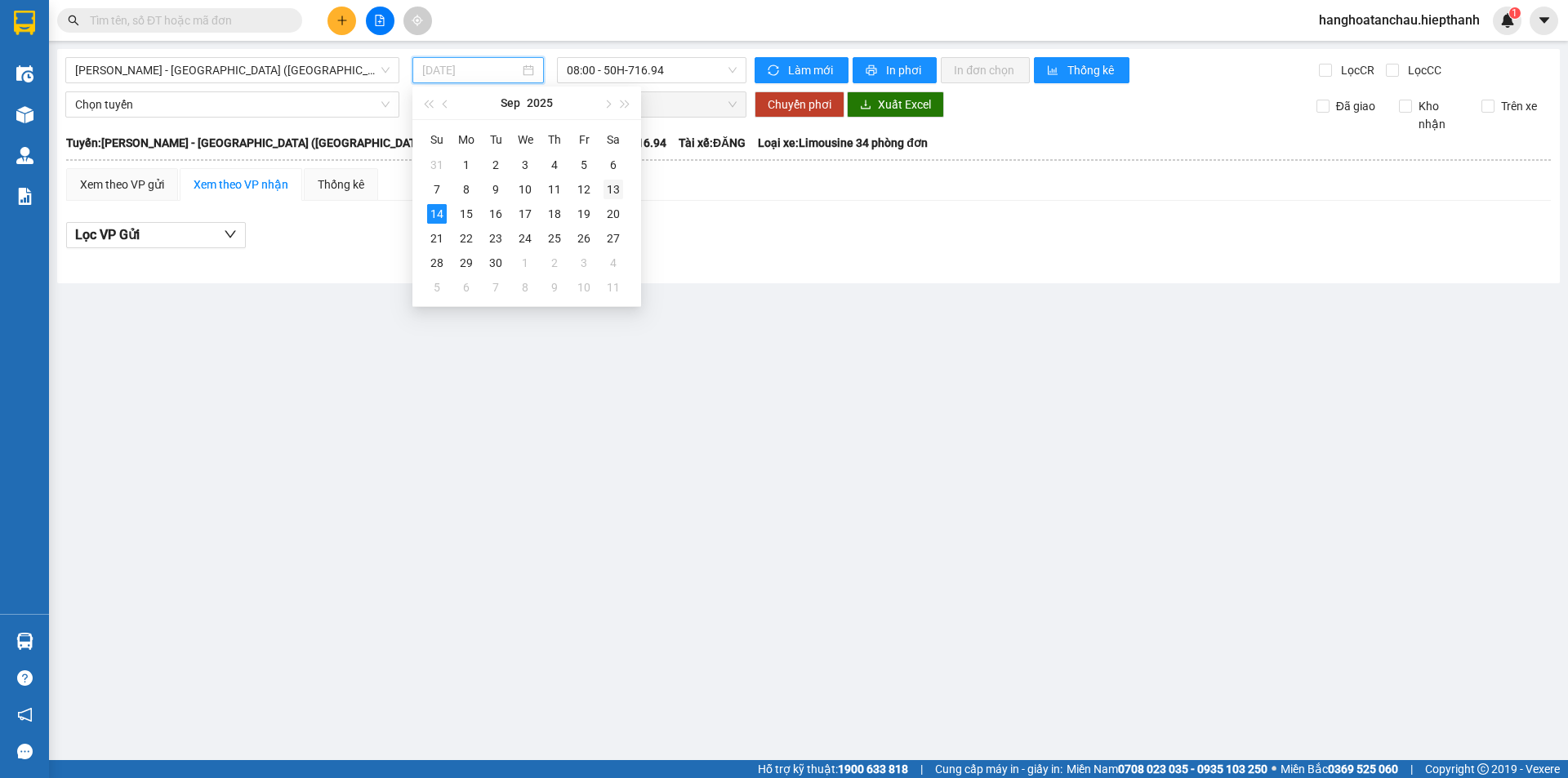
click at [615, 192] on div "13" at bounding box center [613, 189] width 20 height 20
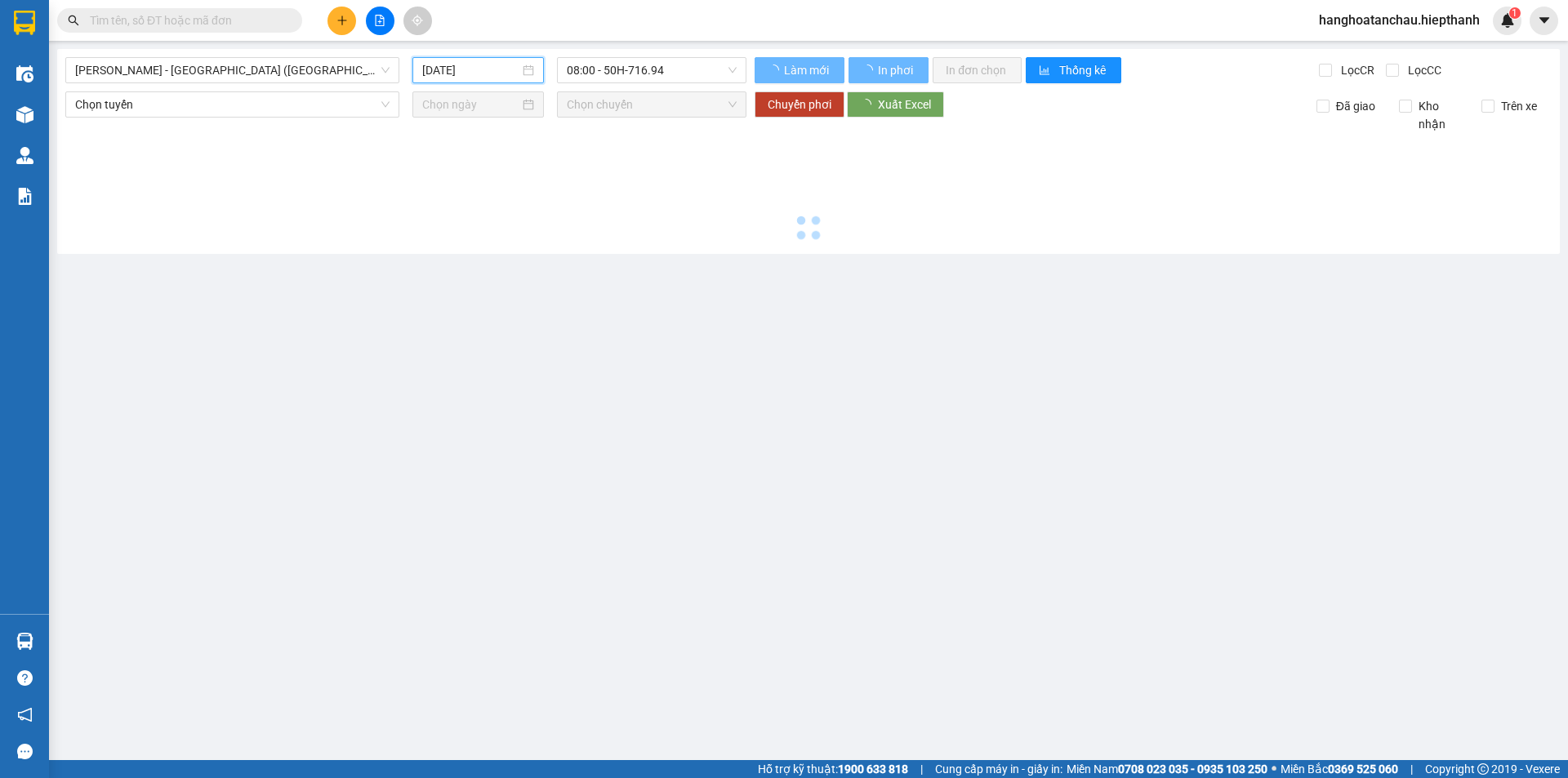
type input "[DATE]"
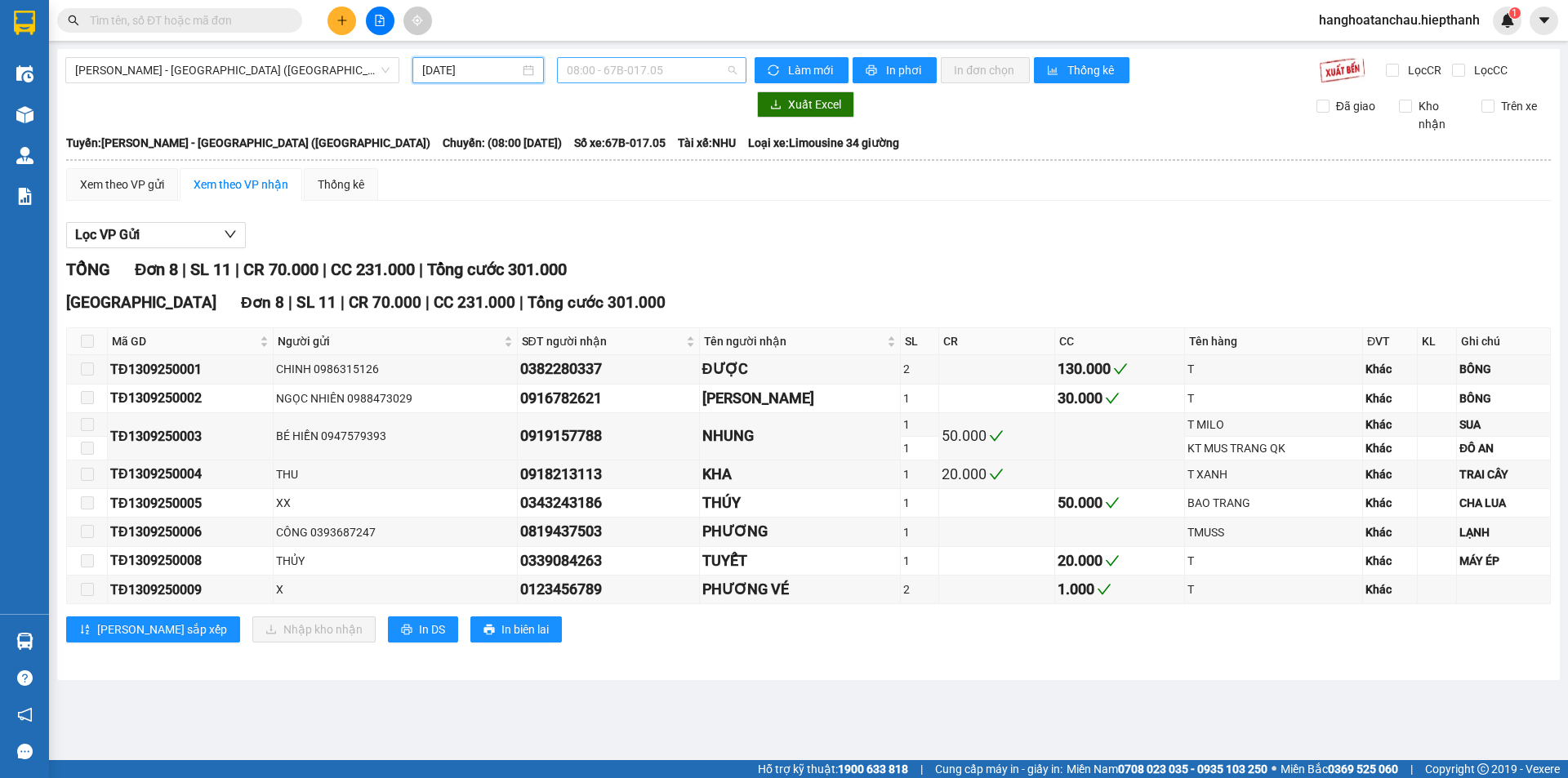
click at [648, 78] on span "08:00 - 67B-017.05" at bounding box center [651, 70] width 169 height 25
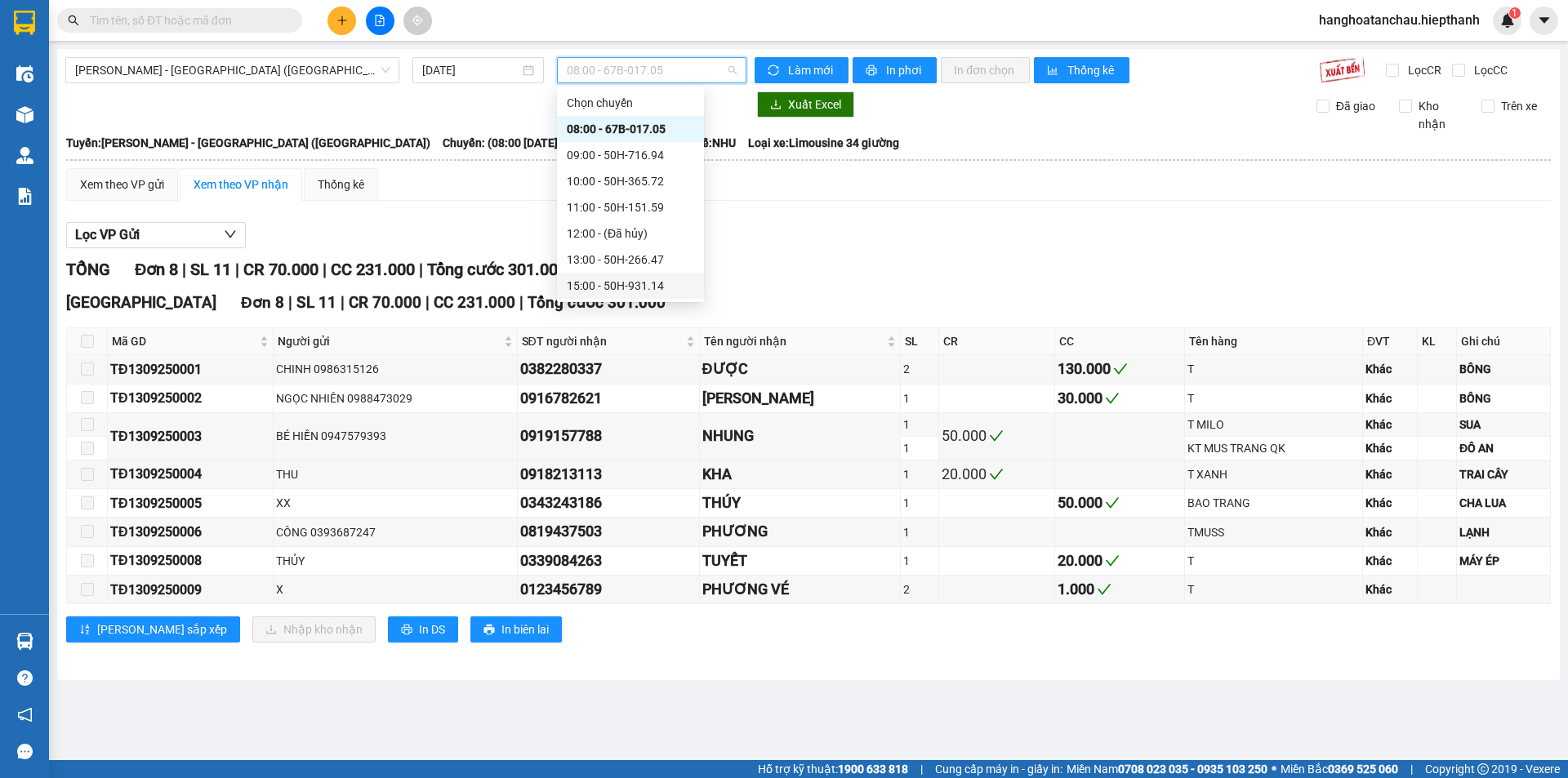
scroll to position [104, 0]
click at [622, 283] on div "22:30 - 67B-017.05" at bounding box center [631, 285] width 128 height 18
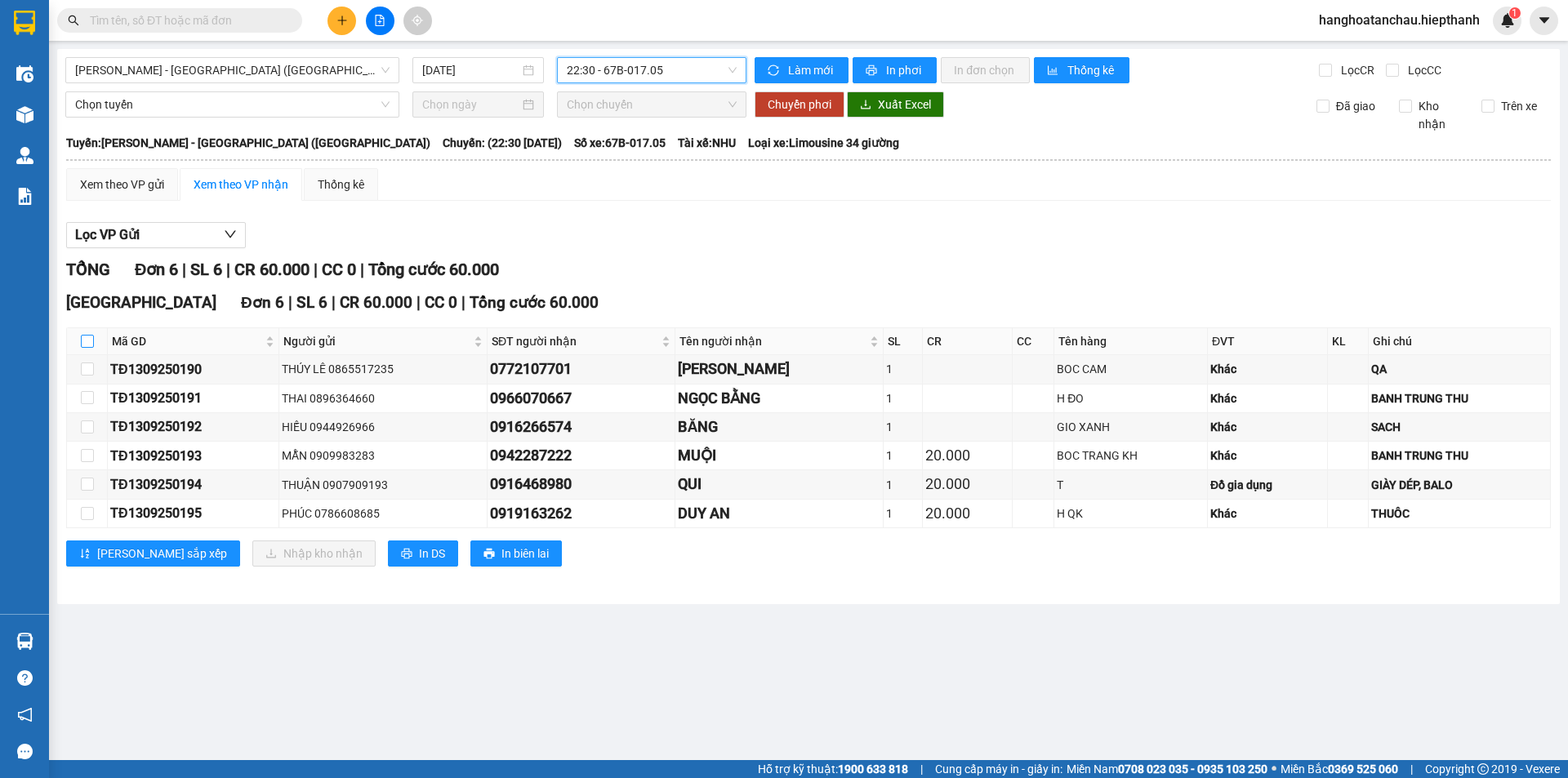
click at [91, 346] on input "checkbox" at bounding box center [87, 342] width 13 height 13
checkbox input "true"
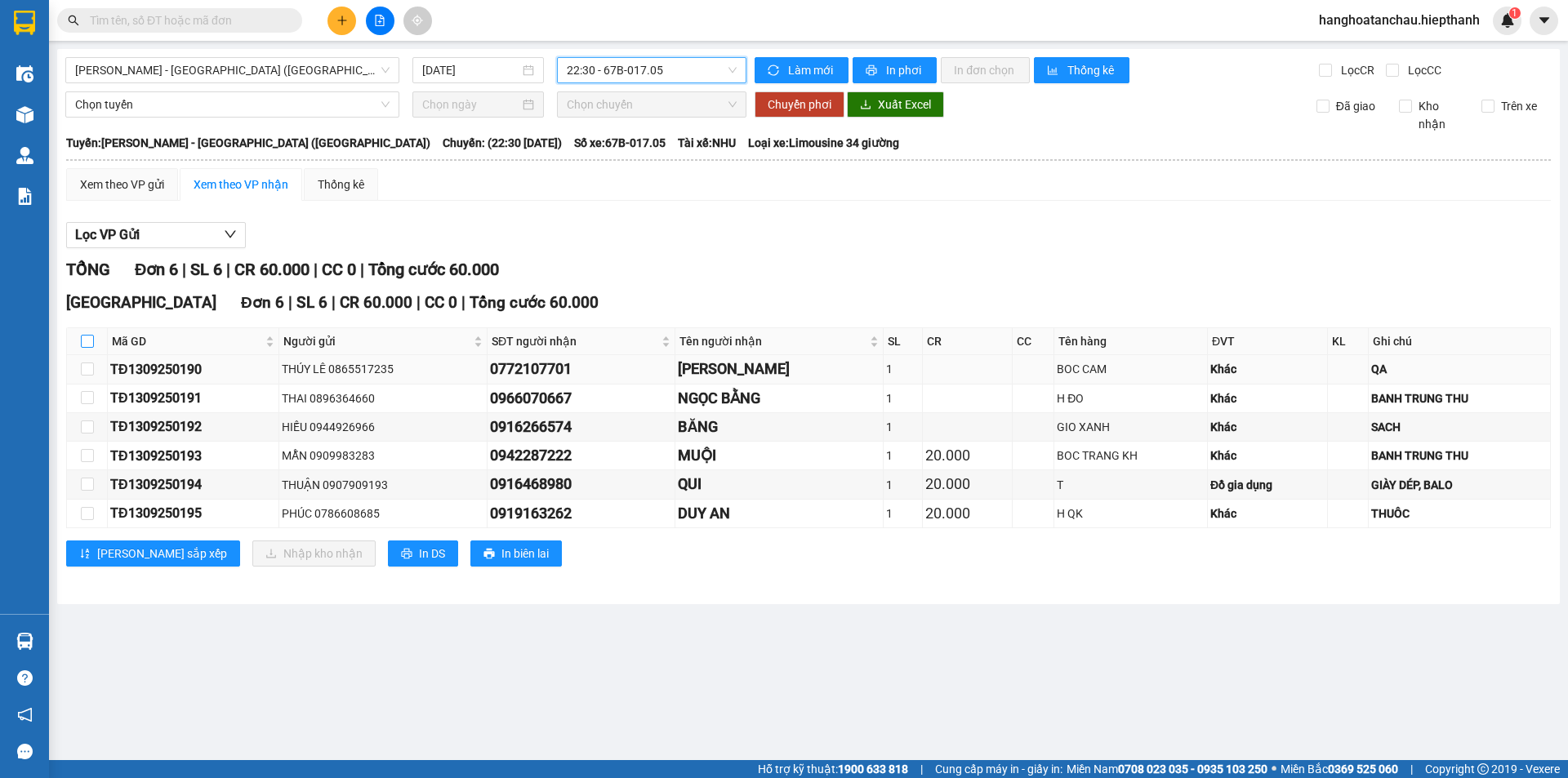
checkbox input "true"
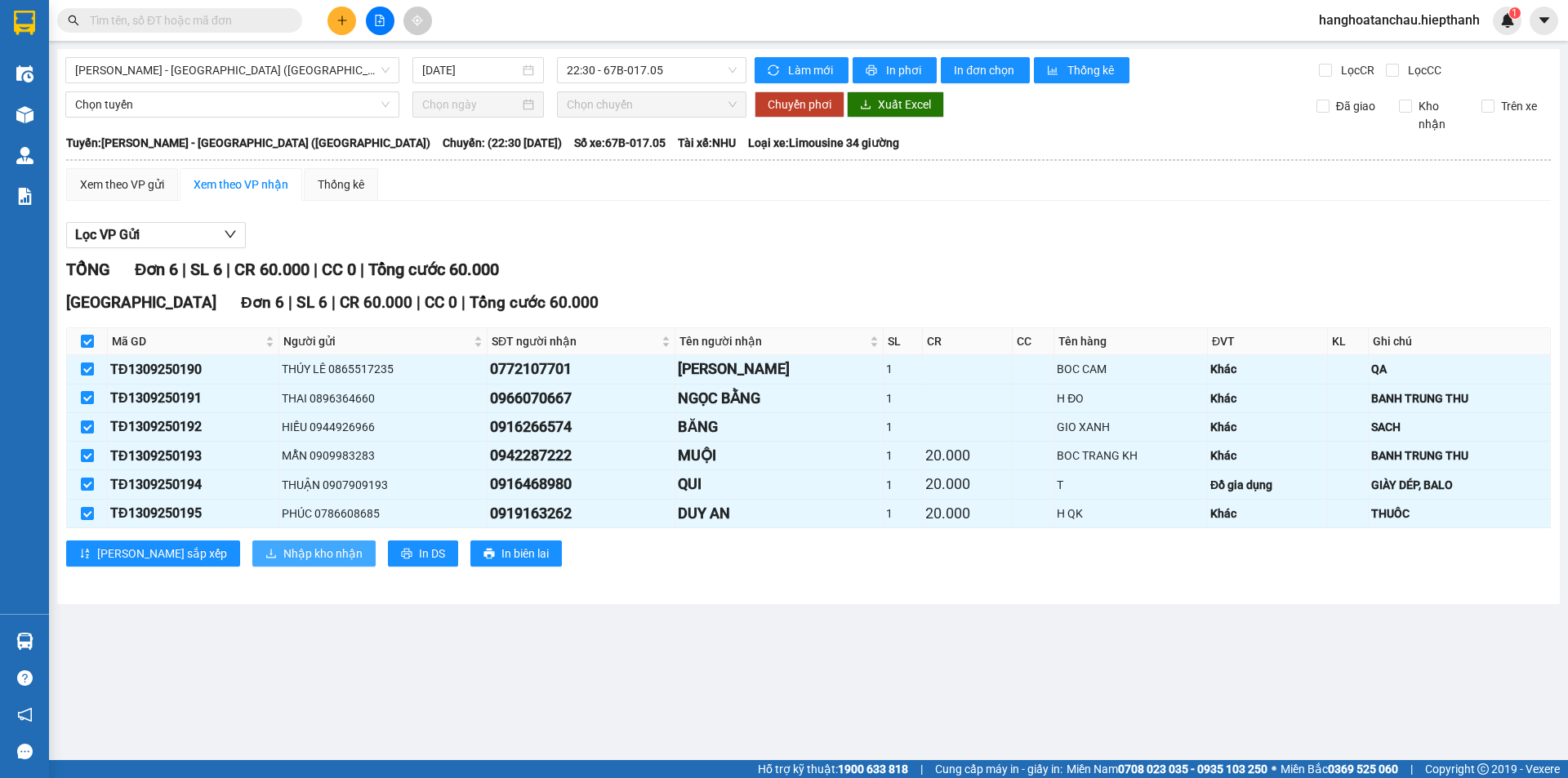
click at [287, 549] on span "Nhập kho nhận" at bounding box center [323, 553] width 80 height 18
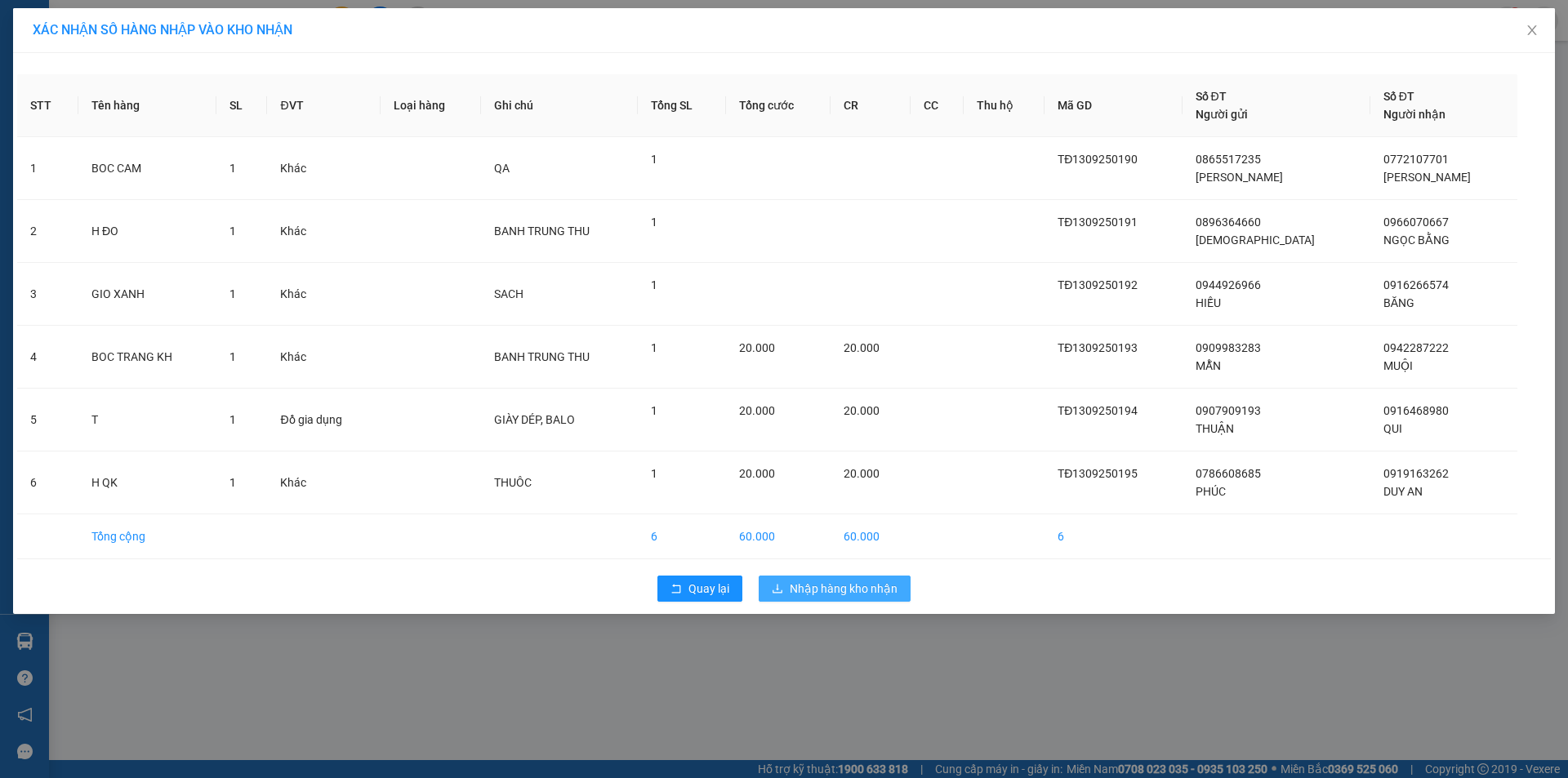
click at [783, 585] on icon "download" at bounding box center [777, 589] width 11 height 11
